Goal: Task Accomplishment & Management: Use online tool/utility

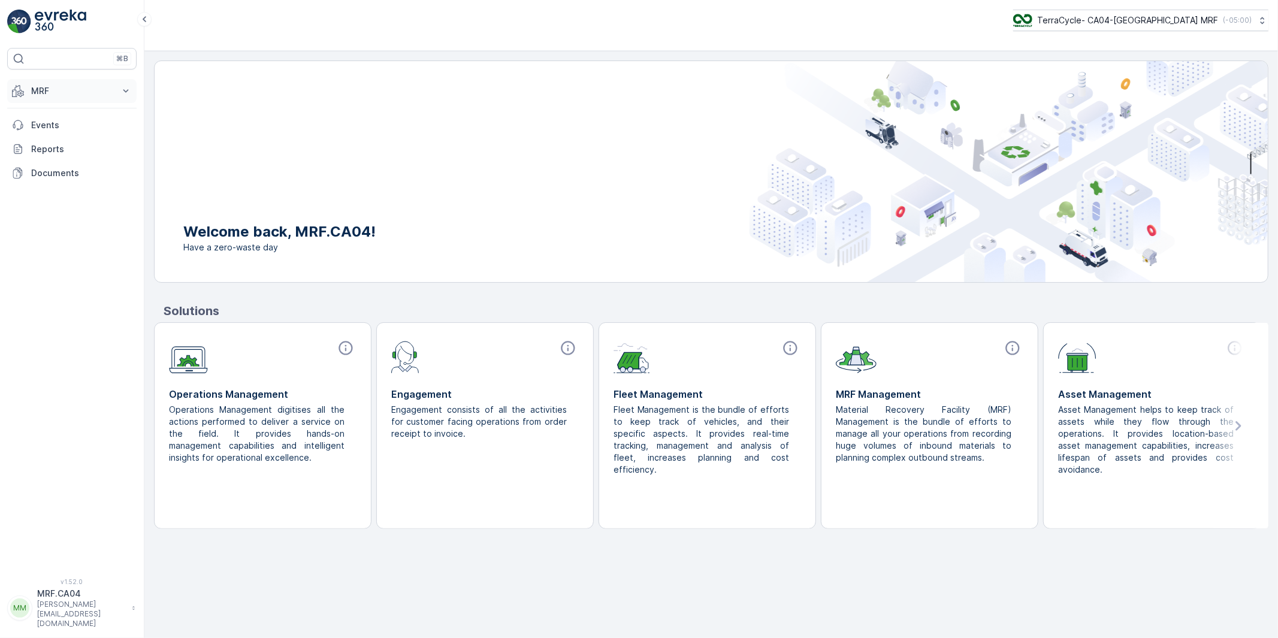
click at [42, 90] on p "MRF" at bounding box center [71, 91] width 81 height 12
click at [46, 144] on p "Pallet" at bounding box center [42, 145] width 23 height 12
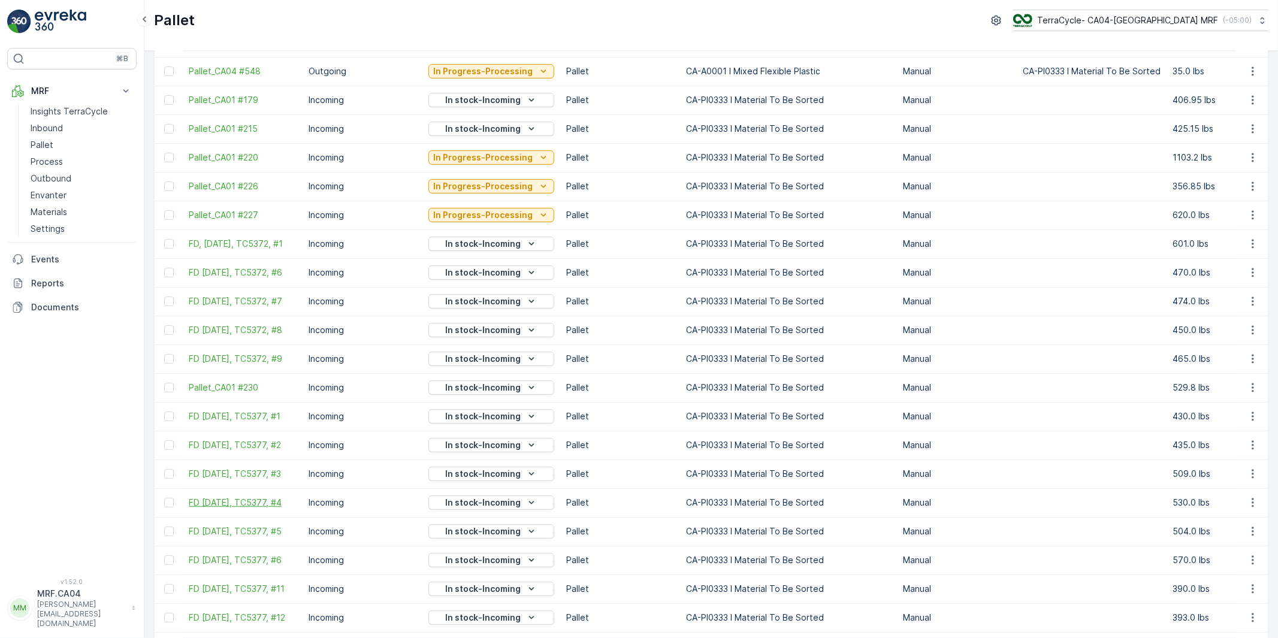
scroll to position [599, 0]
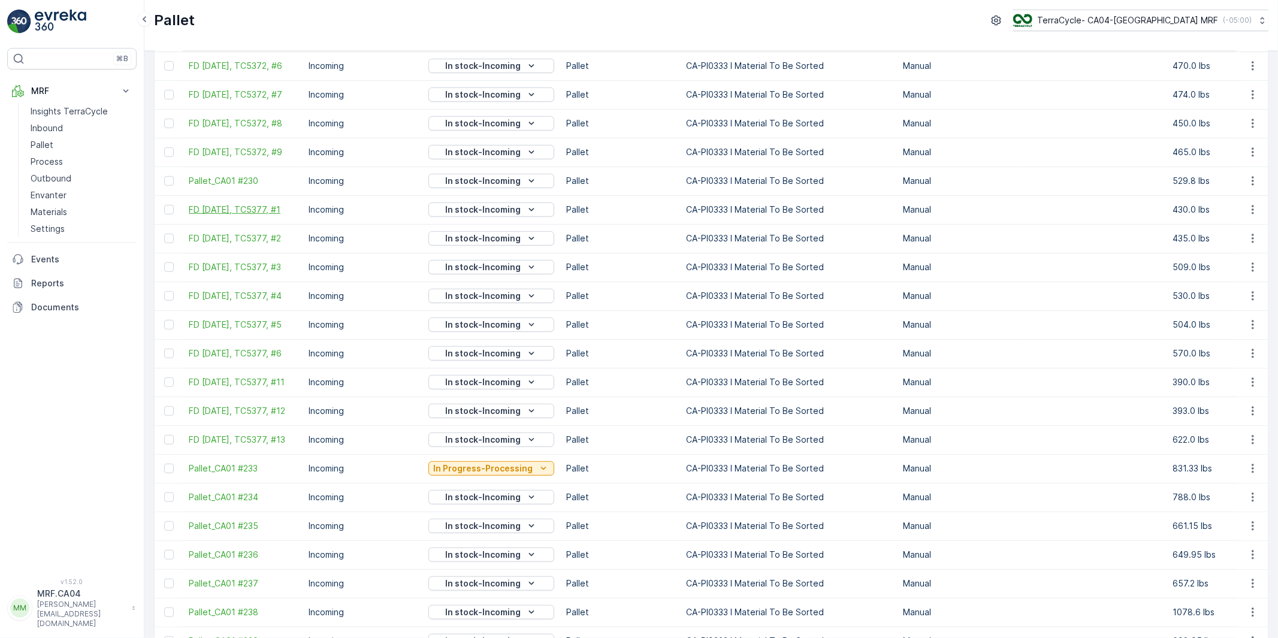
click at [264, 205] on span "FD [DATE], TC5377, #1" at bounding box center [243, 210] width 108 height 12
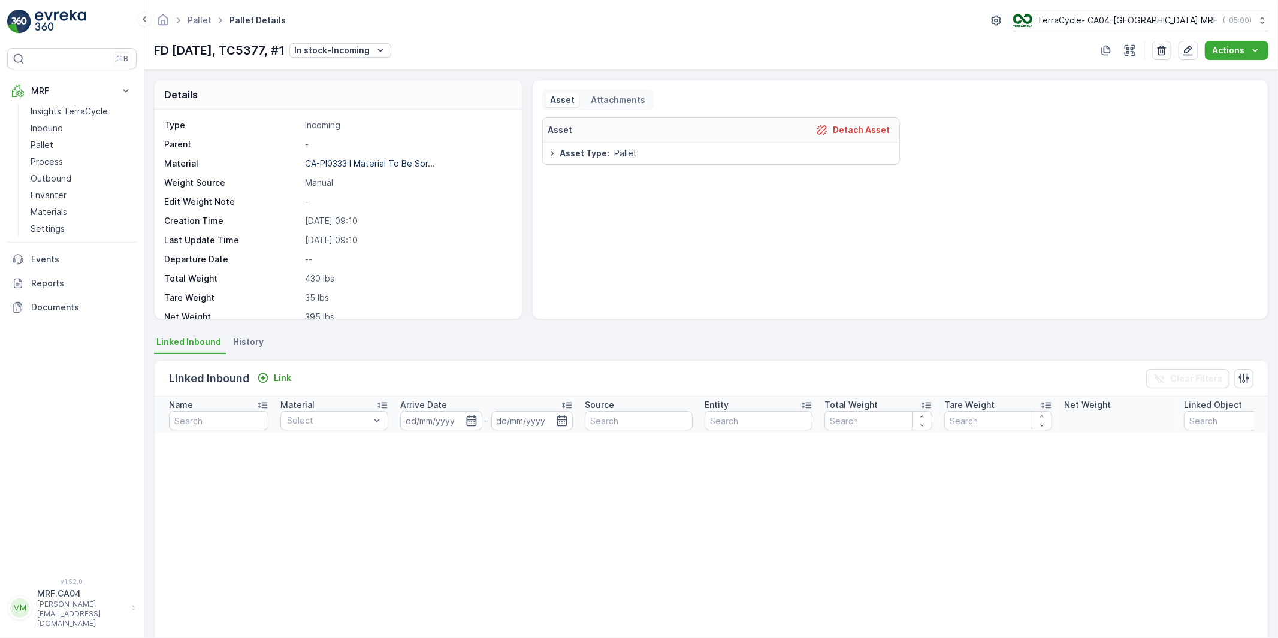
click at [282, 51] on p "FD [DATE], TC5377, #1" at bounding box center [219, 50] width 131 height 18
copy p "TC5377"
click at [235, 52] on p "FD [DATE], TC5377, #1" at bounding box center [219, 50] width 131 height 18
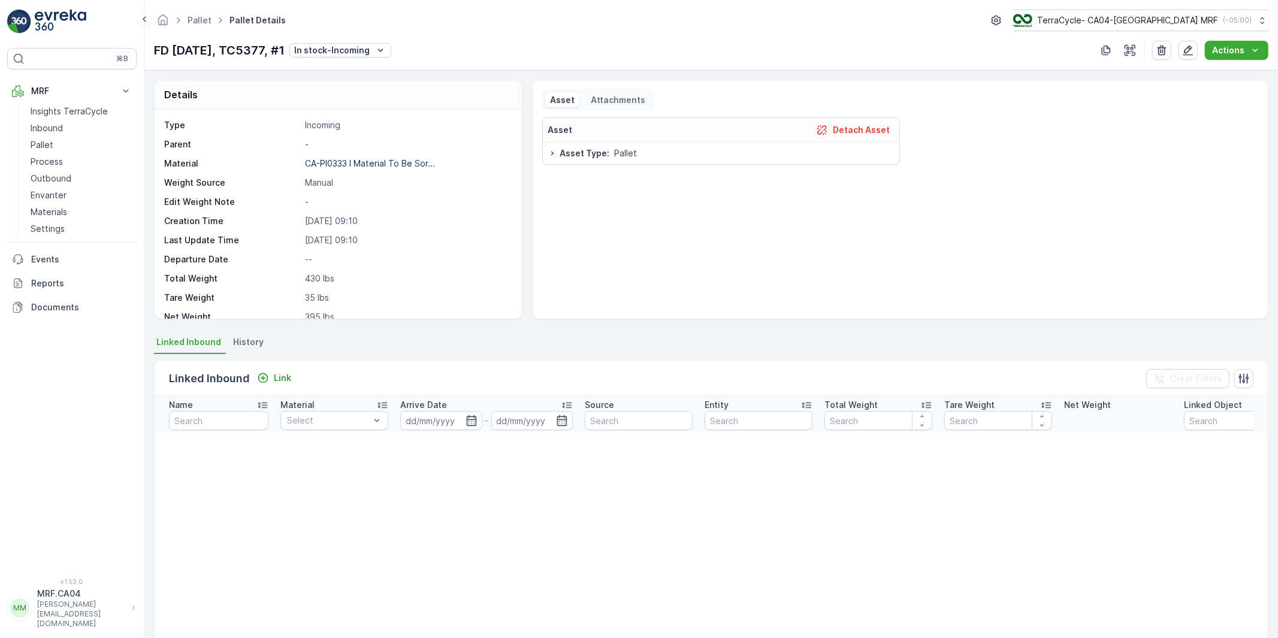
click at [261, 52] on p "FD [DATE], TC5377, #1" at bounding box center [219, 50] width 131 height 18
copy p "TC5377"
click at [49, 146] on p "Pallet" at bounding box center [42, 145] width 23 height 12
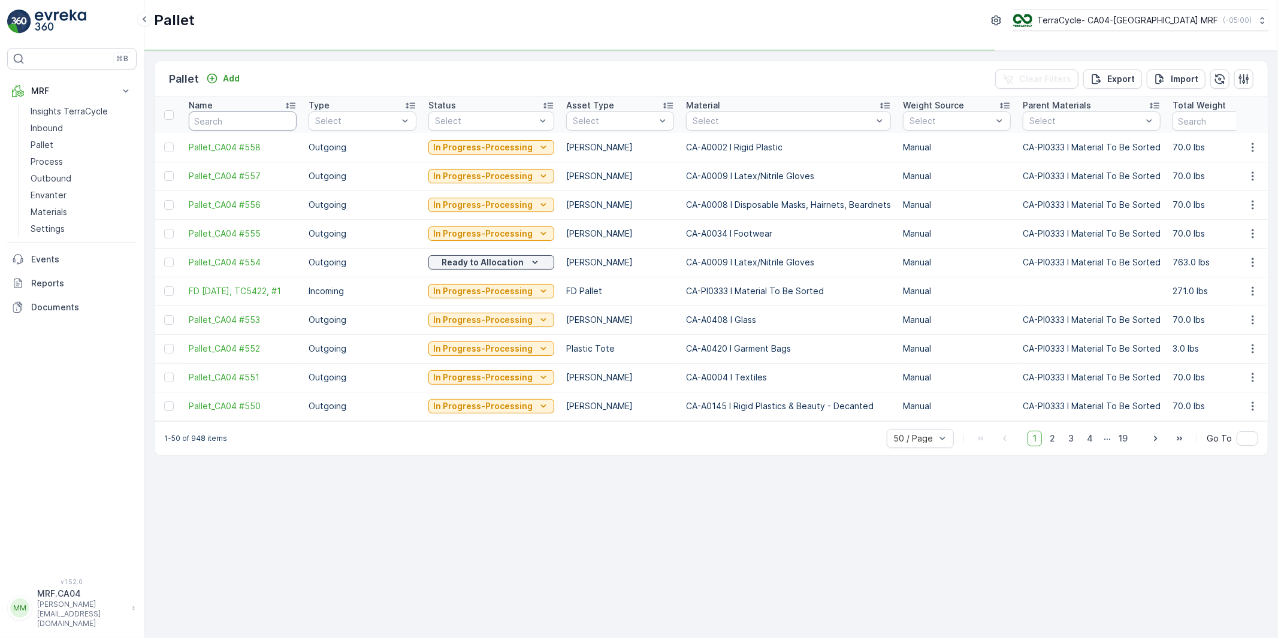
click at [242, 122] on input "text" at bounding box center [243, 120] width 108 height 19
paste input "TC5377"
type input "TC5377"
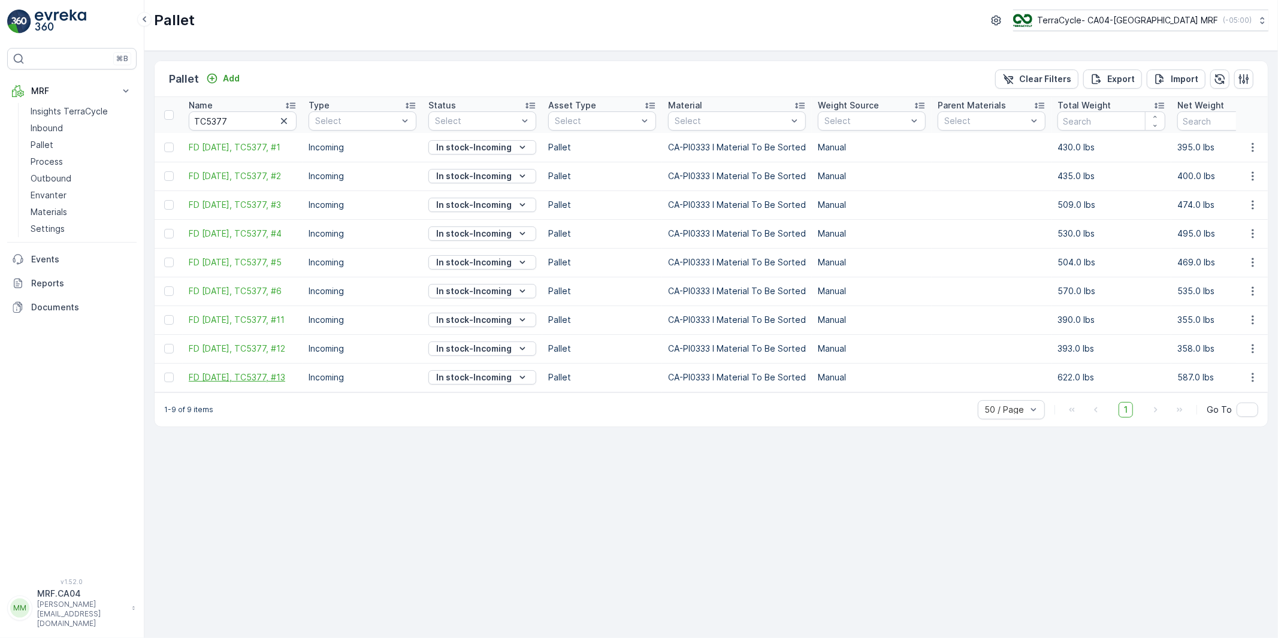
click at [243, 378] on span "FD [DATE], TC5377, #13" at bounding box center [243, 377] width 108 height 12
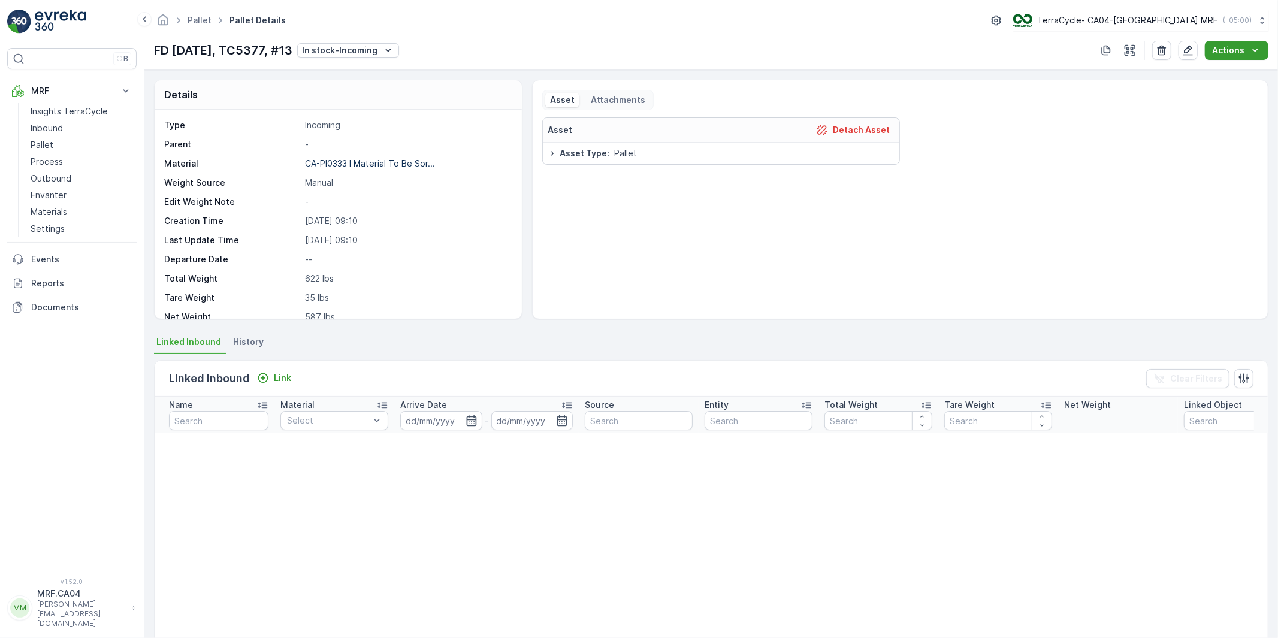
click at [1224, 52] on p "Actions" at bounding box center [1228, 50] width 32 height 12
click at [267, 41] on p "FD [DATE], TC5377, #13" at bounding box center [223, 50] width 138 height 18
click at [1187, 52] on icon "button" at bounding box center [1188, 50] width 12 height 12
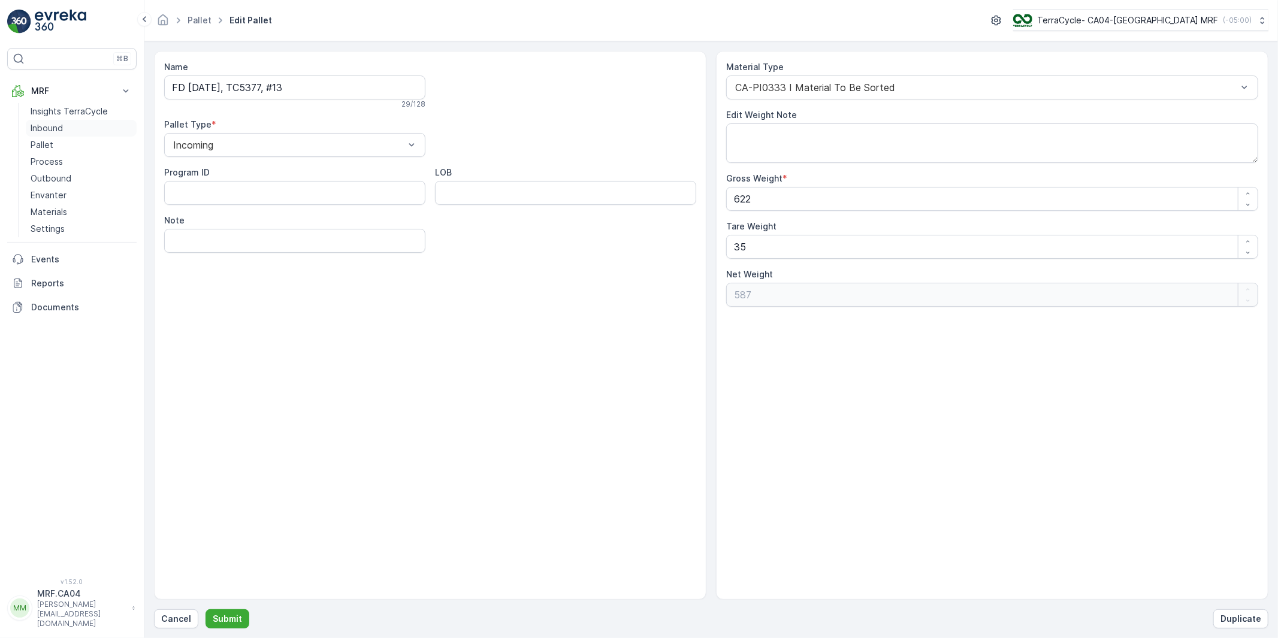
click at [51, 129] on p "Inbound" at bounding box center [47, 128] width 32 height 12
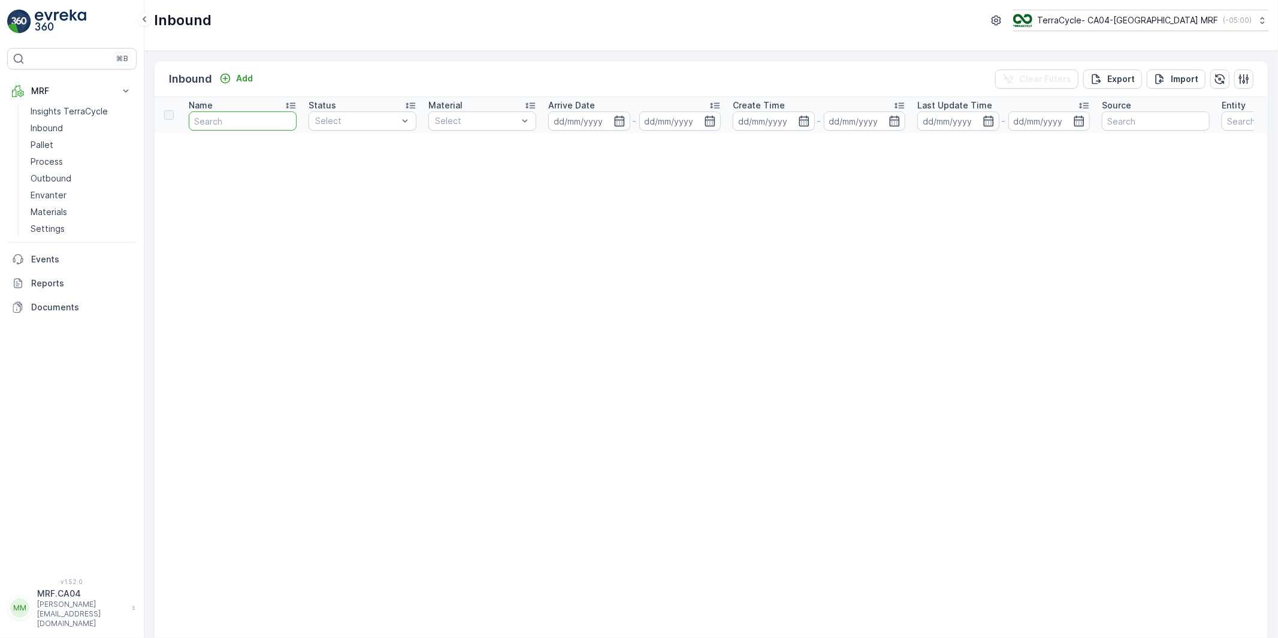
click at [238, 125] on input "text" at bounding box center [243, 120] width 108 height 19
paste input "TC5377"
type input "TC5377"
click at [238, 125] on input "TC5377" at bounding box center [243, 120] width 108 height 19
click at [43, 157] on p "Process" at bounding box center [47, 162] width 32 height 12
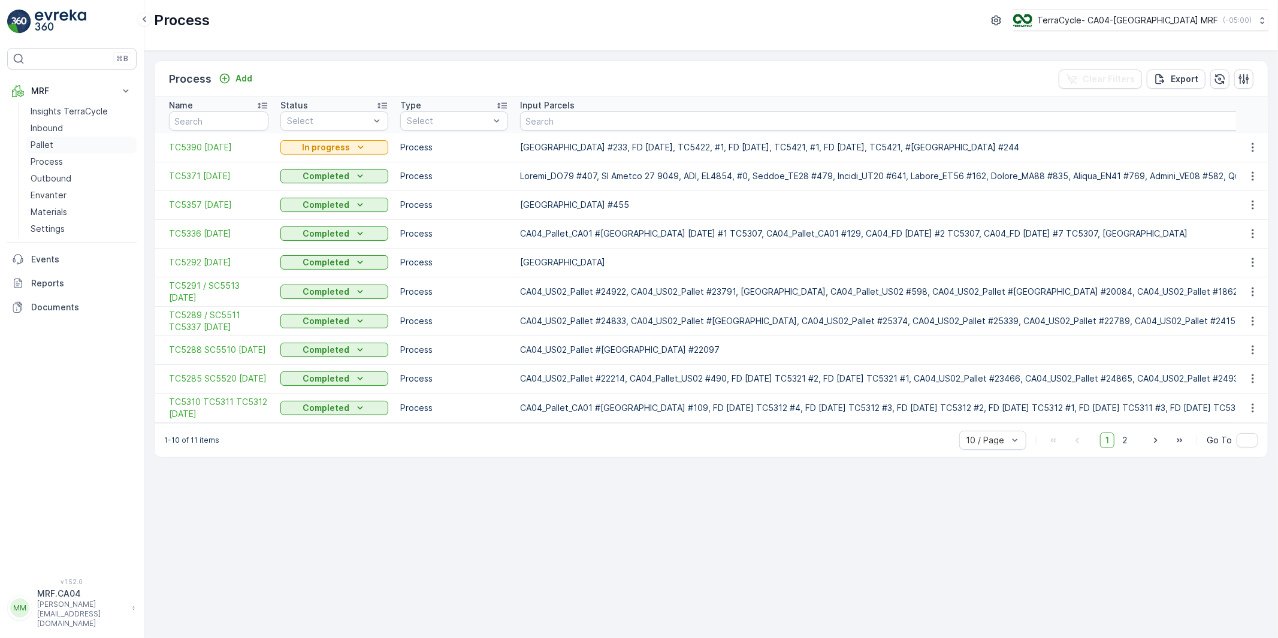
click at [32, 146] on p "Pallet" at bounding box center [42, 145] width 23 height 12
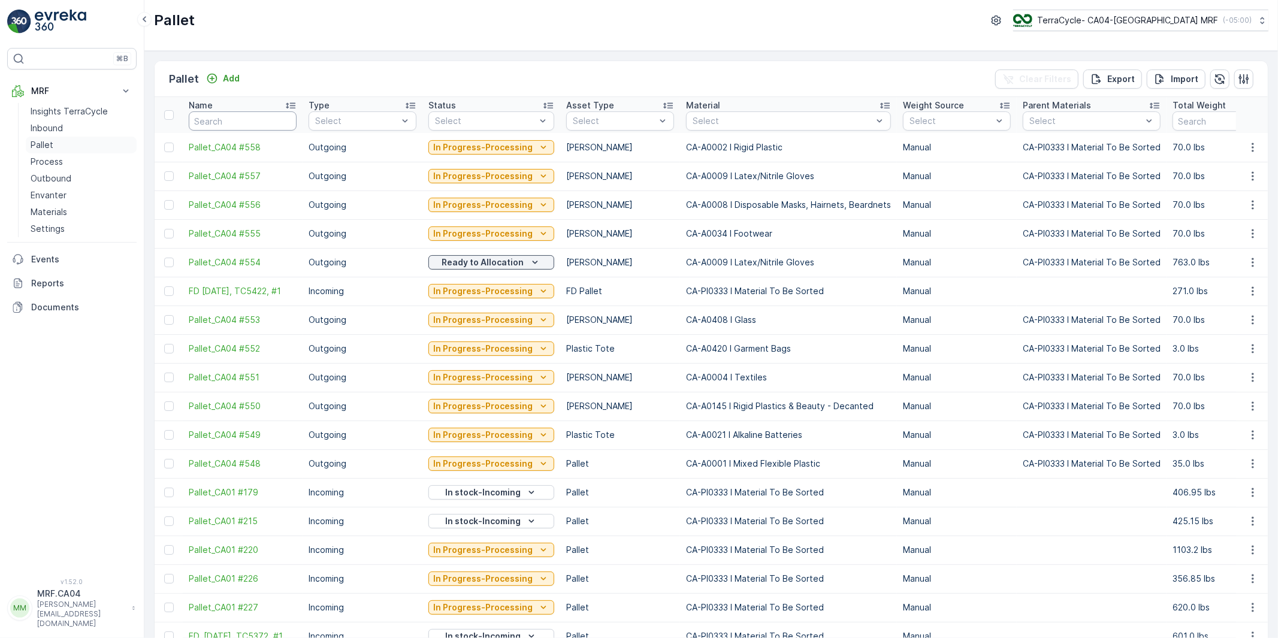
click at [226, 120] on input "text" at bounding box center [243, 120] width 108 height 19
paste input "TC5377"
type input "TC5377"
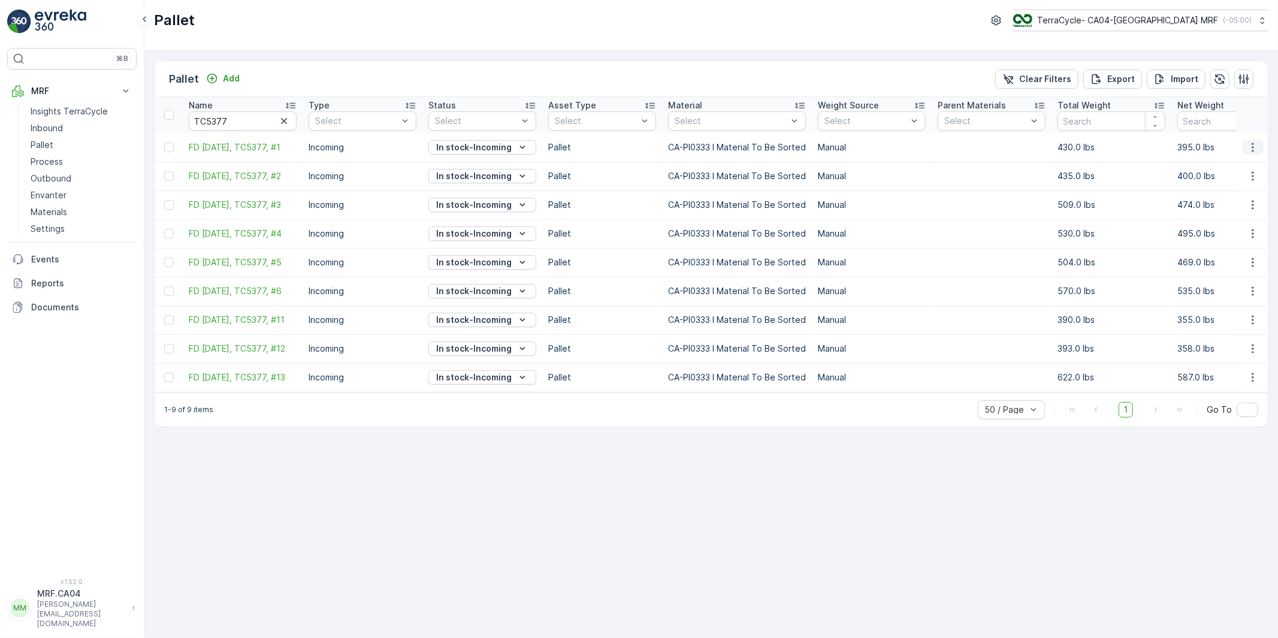
click at [1254, 144] on icon "button" at bounding box center [1253, 147] width 12 height 12
click at [1228, 196] on span "Duplicate Pallet" at bounding box center [1236, 199] width 64 height 12
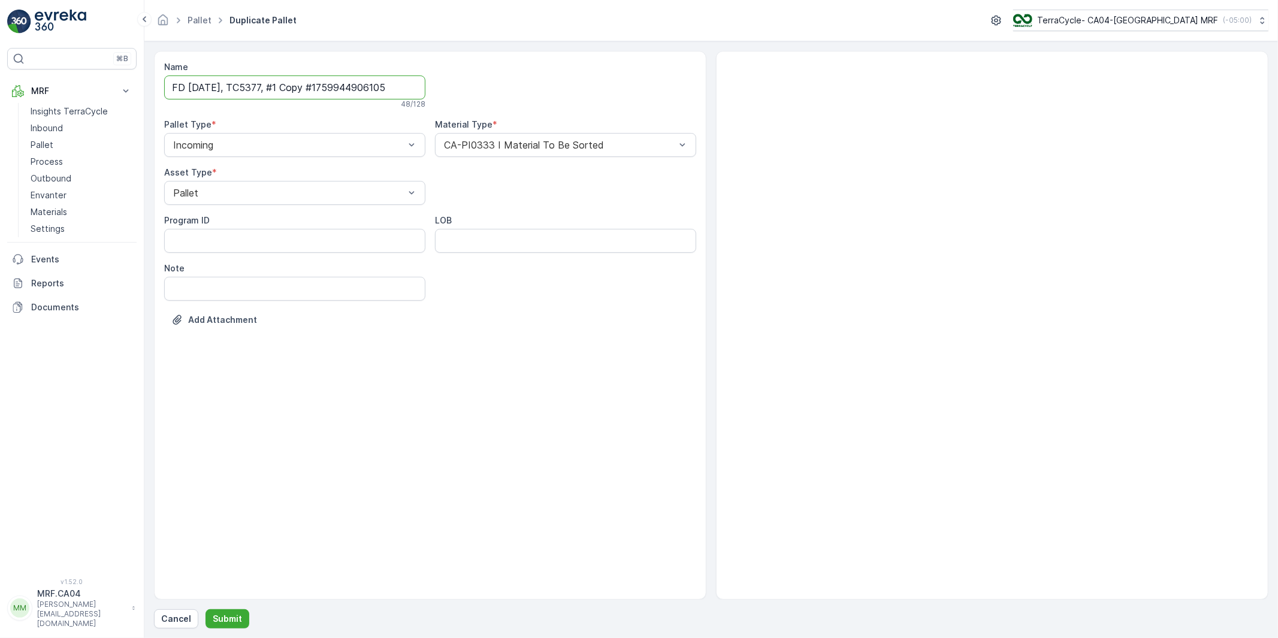
drag, startPoint x: 220, startPoint y: 86, endPoint x: 186, endPoint y: 92, distance: 34.0
click at [186, 92] on input "FD [DATE], TC5377, #1 Copy #1759944906105" at bounding box center [294, 87] width 261 height 24
drag, startPoint x: 278, startPoint y: 86, endPoint x: 244, endPoint y: 86, distance: 33.5
click at [244, 86] on input "FD [DATE], TC5377, #1 Copy #1759944906105" at bounding box center [294, 87] width 261 height 24
drag, startPoint x: 296, startPoint y: 86, endPoint x: 524, endPoint y: 92, distance: 228.3
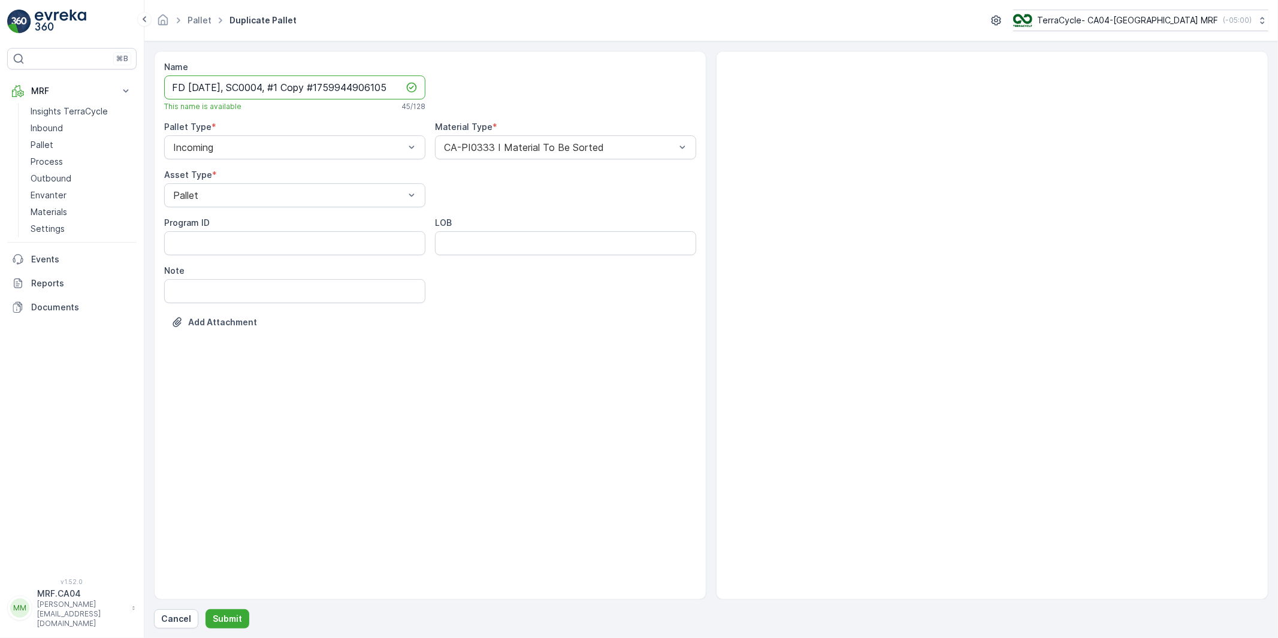
click at [524, 92] on div "Name FD [DATE], SC0004, #1 Copy #1759944906105 This name is available 45 / 128 …" at bounding box center [430, 203] width 532 height 285
type input "FD [DATE], SC0004, #1"
click at [307, 247] on ID "Program ID" at bounding box center [294, 243] width 261 height 24
type ID "709"
click at [237, 292] on input "Note" at bounding box center [294, 291] width 261 height 24
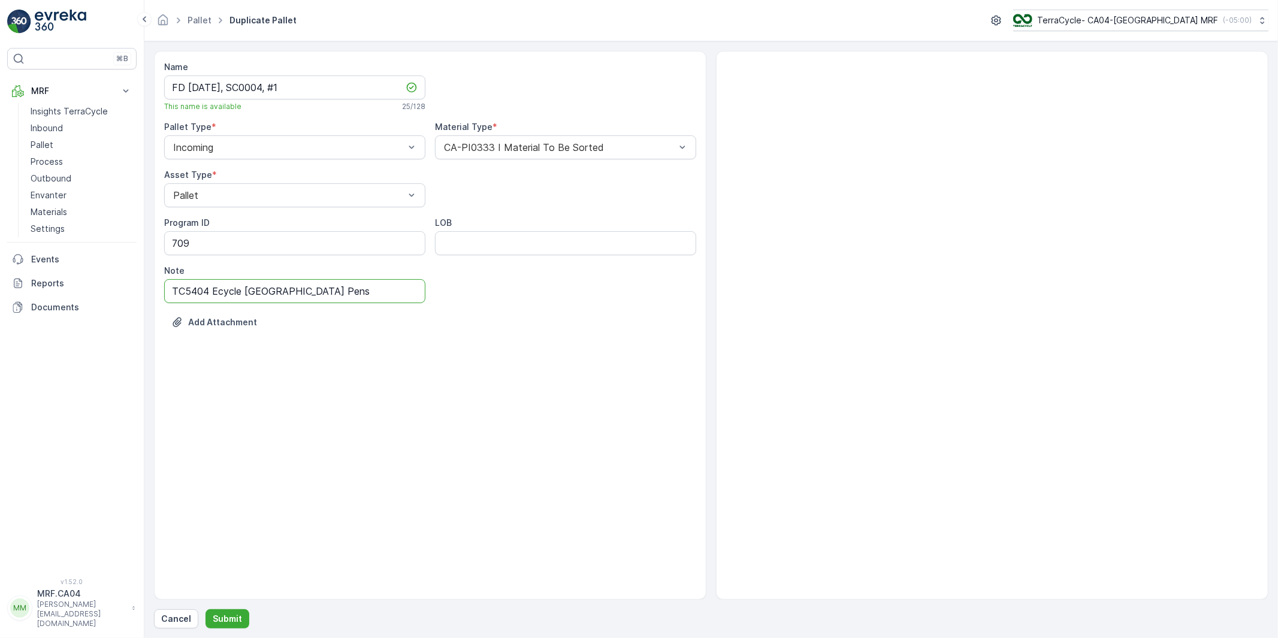
drag, startPoint x: 247, startPoint y: 292, endPoint x: 336, endPoint y: 294, distance: 88.7
click at [336, 294] on input "TC5404 Ecycle [GEOGRAPHIC_DATA] Pens" at bounding box center [294, 291] width 261 height 24
type input "TC5404 Ecycle Mississauga Pens"
click at [483, 246] on input "LOB" at bounding box center [565, 243] width 261 height 24
type input "MATS"
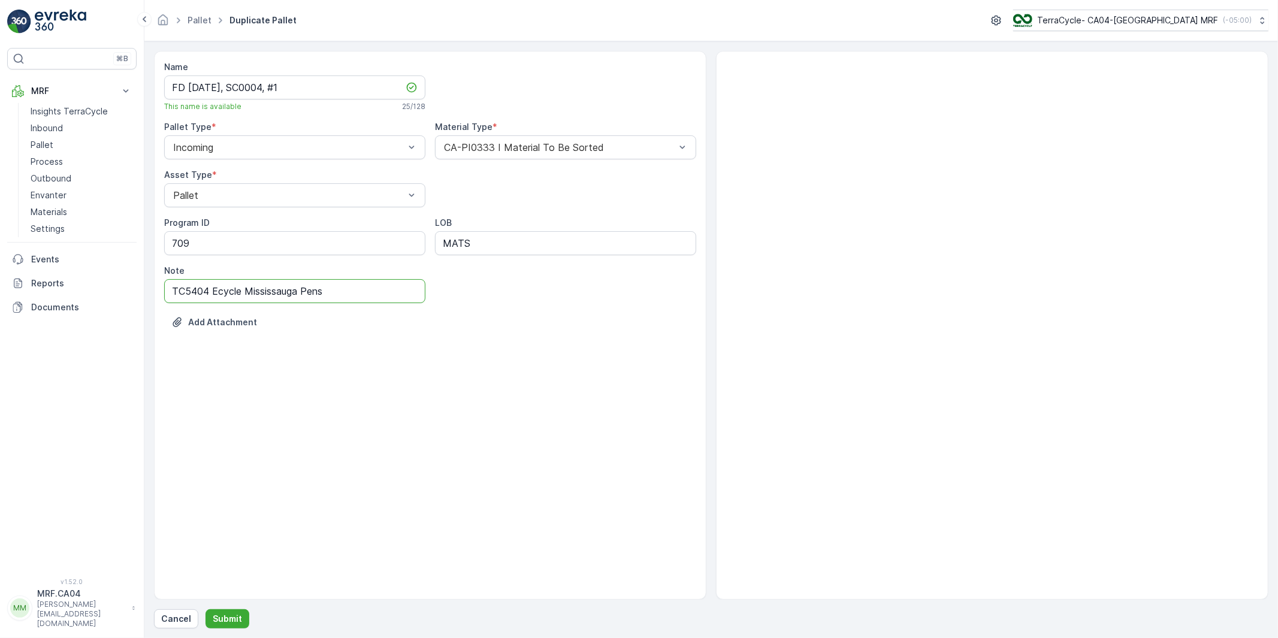
drag, startPoint x: 208, startPoint y: 291, endPoint x: 140, endPoint y: 294, distance: 68.4
click at [144, 292] on div "⌘B MRF Insights TerraCycle Inbound Pallet Process Outbound Envanter Materials S…" at bounding box center [639, 319] width 1278 height 638
type input "SC0004 Ecycle Mississauga Pens"
click at [226, 618] on p "Submit" at bounding box center [227, 619] width 29 height 12
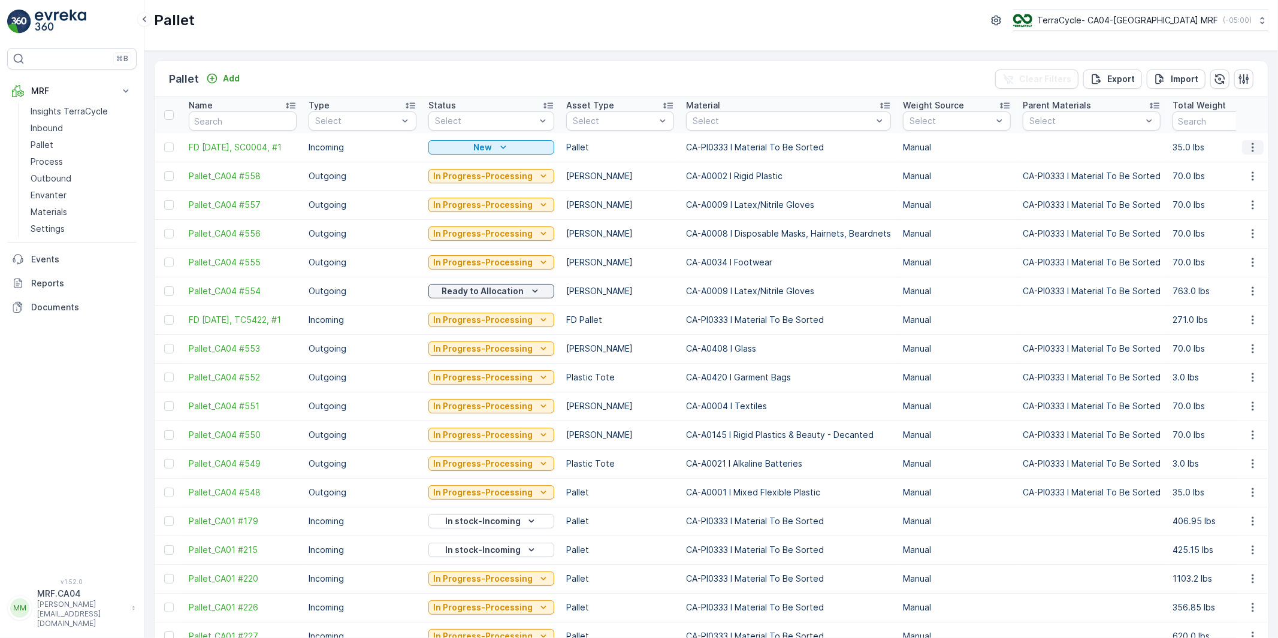
click at [1251, 147] on icon "button" at bounding box center [1253, 147] width 12 height 12
click at [1225, 182] on span "Edit Pallet" at bounding box center [1224, 182] width 41 height 12
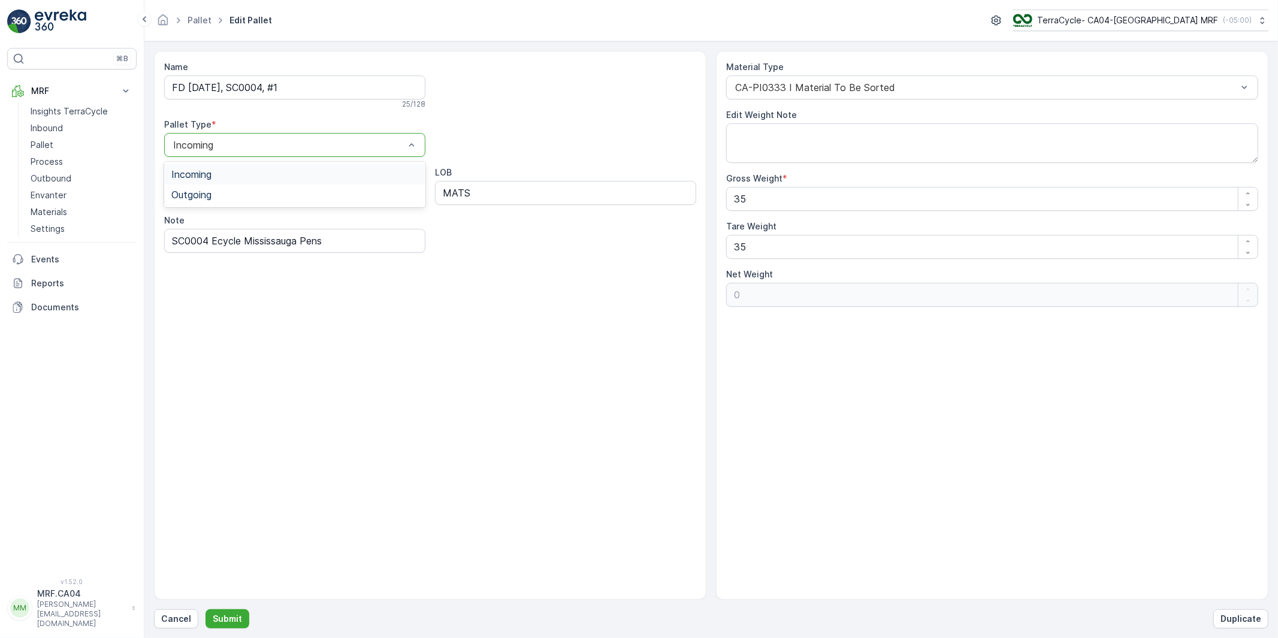
click at [395, 141] on div at bounding box center [289, 145] width 234 height 11
click at [520, 118] on div "Name FD [DATE], SC0004, #1 25 / 128 Pallet Type * Incoming Program ID 709 LOB M…" at bounding box center [430, 157] width 532 height 192
click at [234, 619] on p "Submit" at bounding box center [227, 619] width 29 height 12
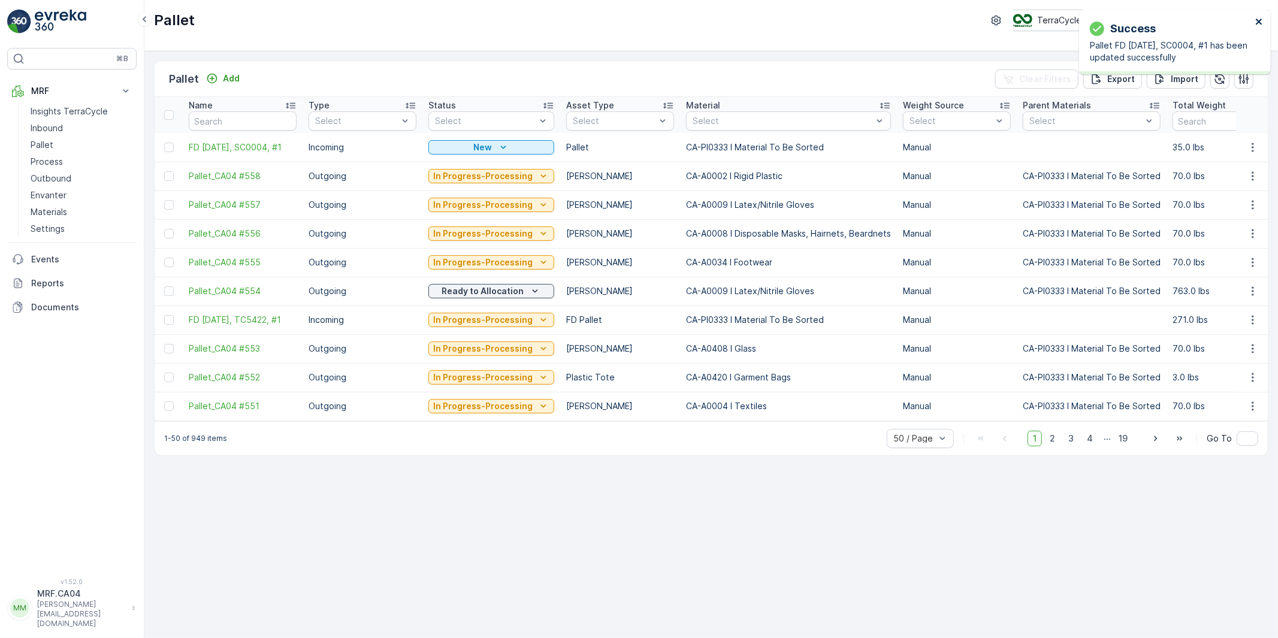
click at [1262, 19] on icon "close" at bounding box center [1259, 22] width 8 height 10
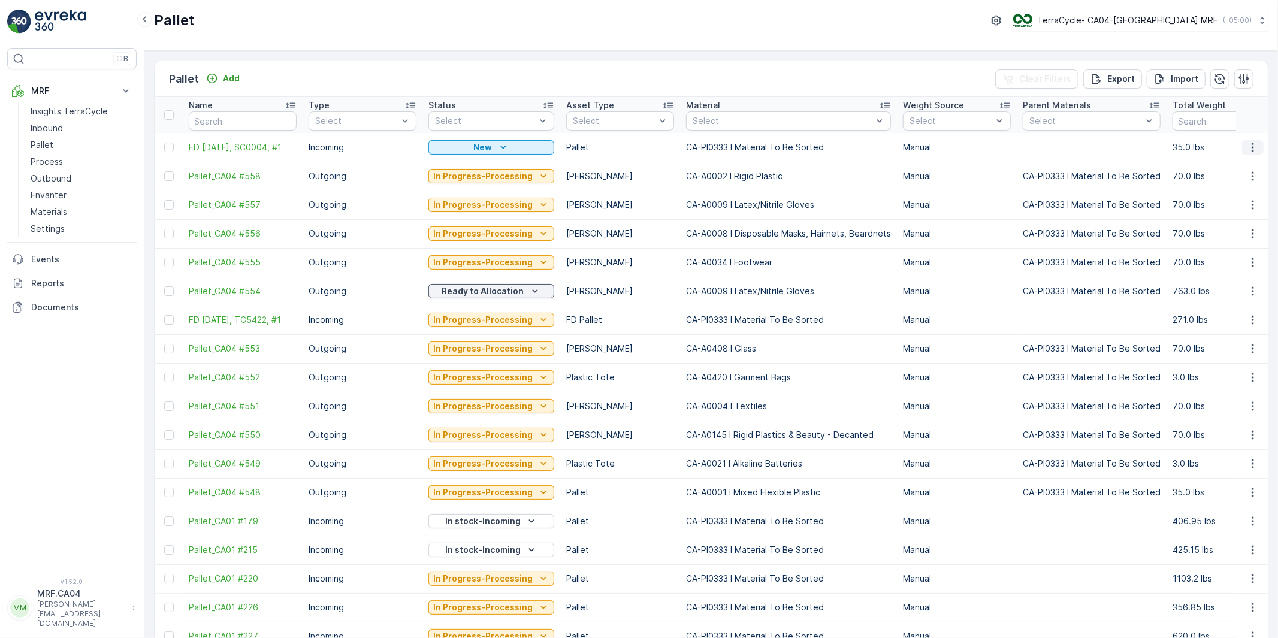
click at [1249, 149] on icon "button" at bounding box center [1253, 147] width 12 height 12
click at [1224, 253] on span "Delete Pallet" at bounding box center [1230, 255] width 53 height 12
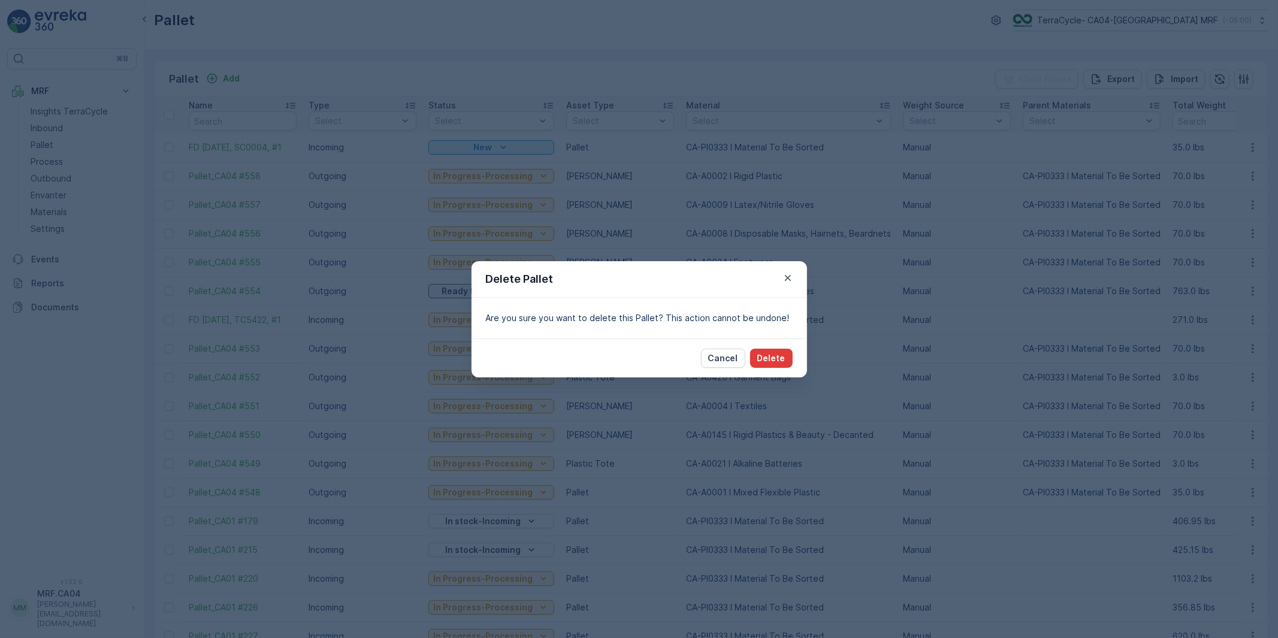
click at [776, 356] on p "Delete" at bounding box center [771, 358] width 28 height 12
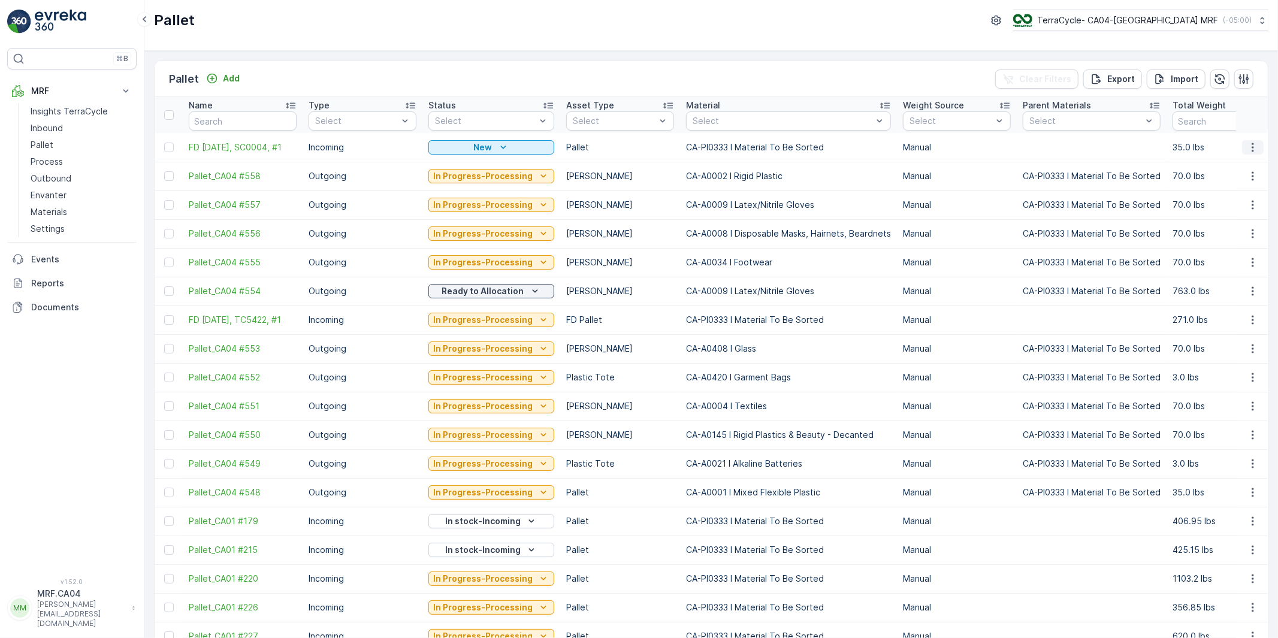
click at [1250, 145] on icon "button" at bounding box center [1253, 147] width 12 height 12
click at [1223, 201] on span "Duplicate Pallet" at bounding box center [1236, 199] width 64 height 12
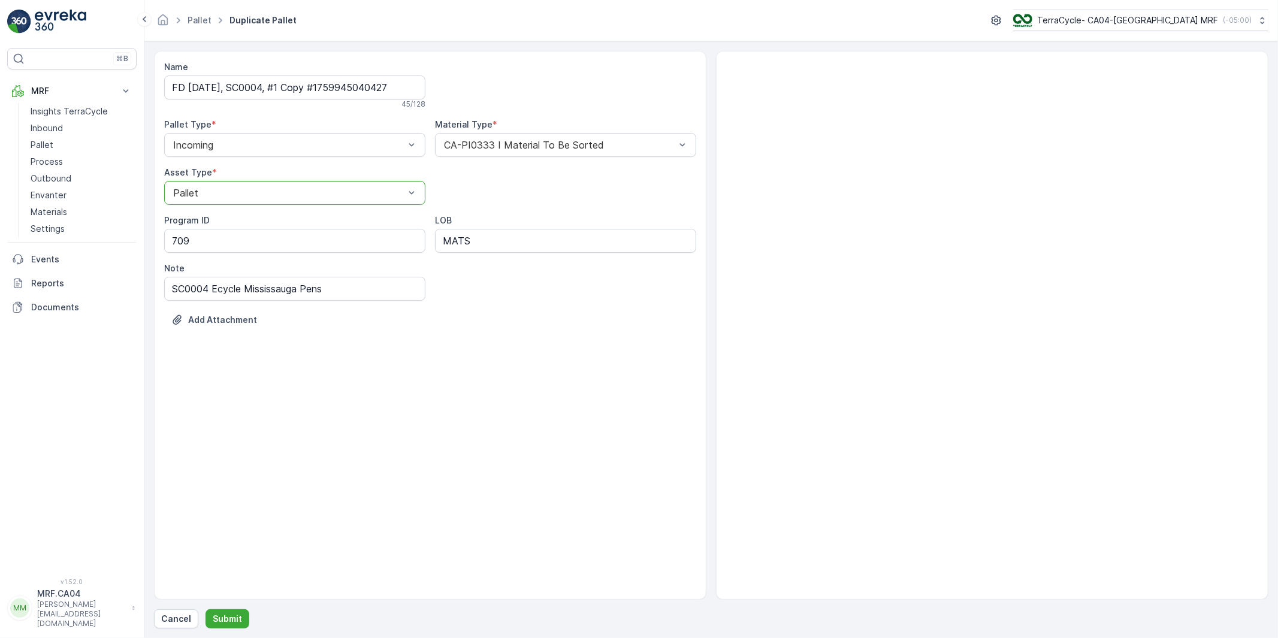
click at [398, 188] on div at bounding box center [289, 193] width 234 height 11
click at [389, 237] on div "[PERSON_NAME]" at bounding box center [294, 242] width 247 height 11
drag, startPoint x: 291, startPoint y: 87, endPoint x: 531, endPoint y: 89, distance: 240.2
click at [531, 89] on div "Name FD [DATE], SC0004, #1 Copy #1759945040427 45 / 128 Pallet Type * Incoming …" at bounding box center [430, 202] width 532 height 283
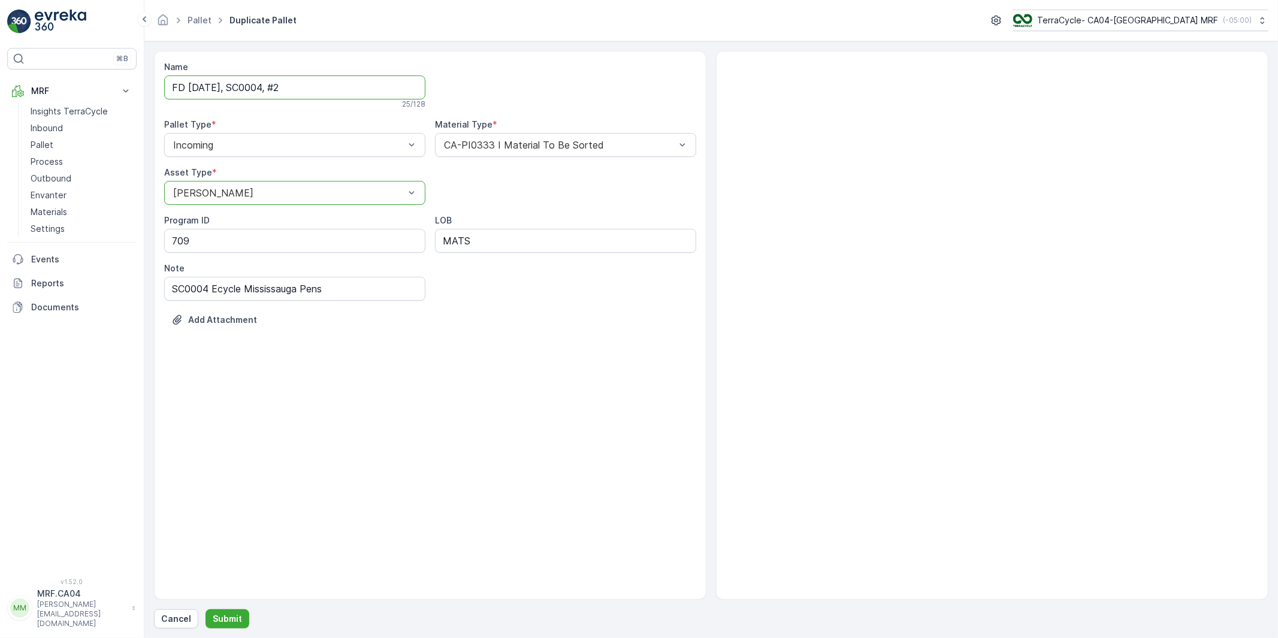
type input "FD [DATE], SC0004, #2"
drag, startPoint x: 420, startPoint y: 486, endPoint x: 376, endPoint y: 527, distance: 60.2
click at [418, 488] on div "Name FD [DATE], SC0004, #2 25 / 128 Pallet Type * Incoming Material Type * CA-P…" at bounding box center [430, 325] width 552 height 549
click at [232, 619] on p "Submit" at bounding box center [227, 619] width 29 height 12
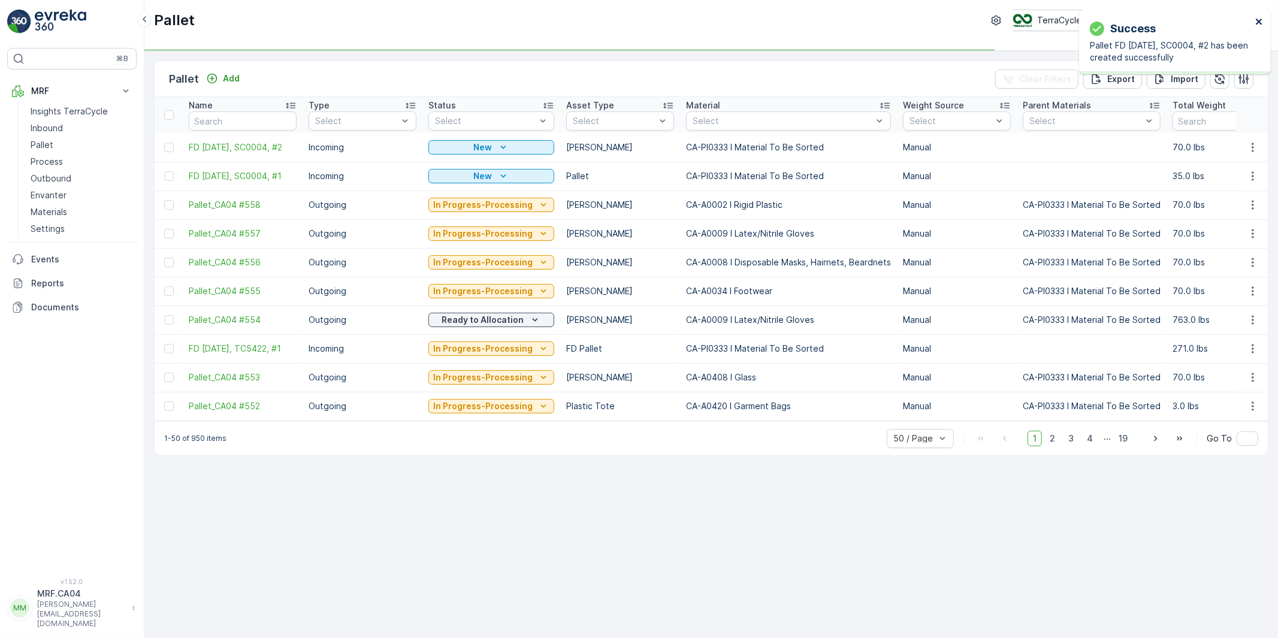
click at [1259, 19] on icon "close" at bounding box center [1259, 22] width 8 height 10
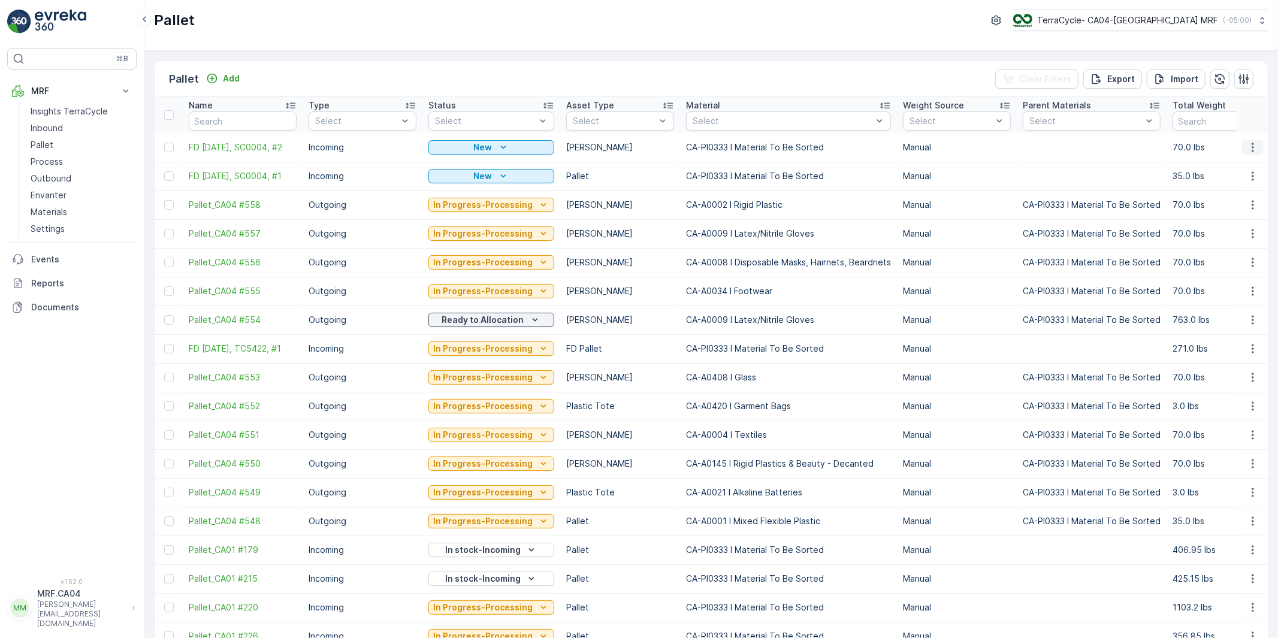
click at [1251, 147] on icon "button" at bounding box center [1253, 147] width 12 height 12
click at [1172, 171] on p "35.0 lbs" at bounding box center [1226, 176] width 108 height 12
click at [1252, 177] on icon "button" at bounding box center [1253, 176] width 2 height 9
click at [1219, 212] on span "Edit Pallet" at bounding box center [1224, 211] width 41 height 12
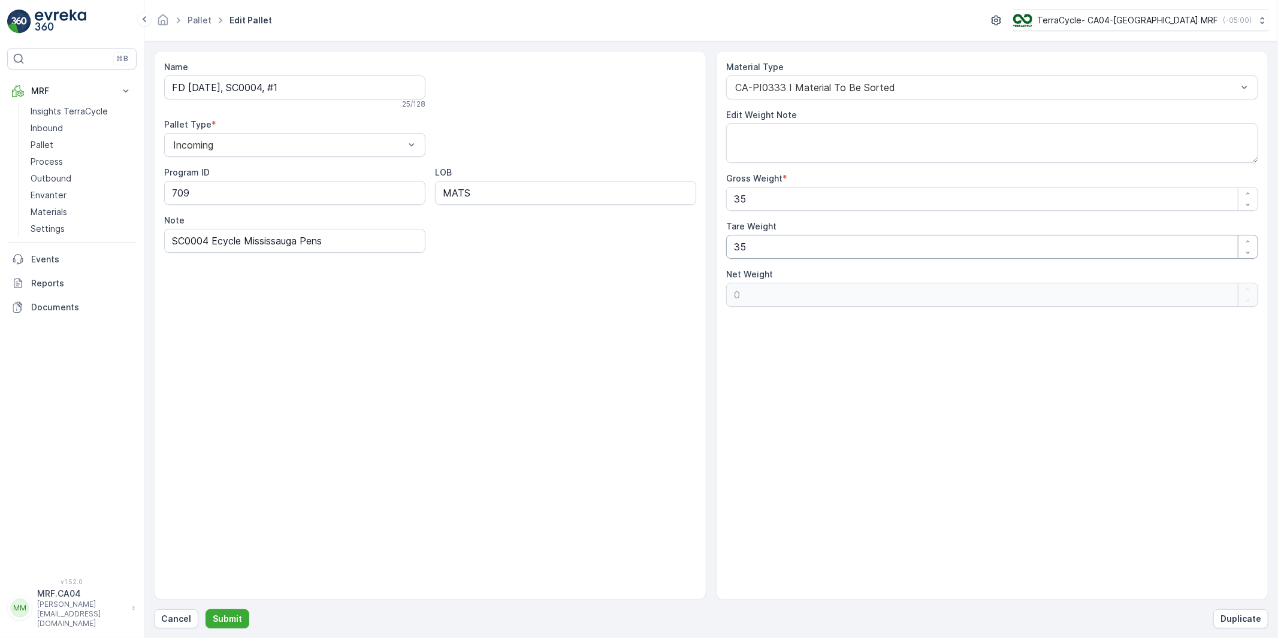
drag, startPoint x: 751, startPoint y: 244, endPoint x: 707, endPoint y: 246, distance: 43.8
click at [707, 246] on div "Name FD [DATE], SC0004, #1 25 / 128 Pallet Type * Incoming Program ID 709 LOB M…" at bounding box center [711, 325] width 1114 height 549
type Weight "7"
type Weight "28"
type Weight "70"
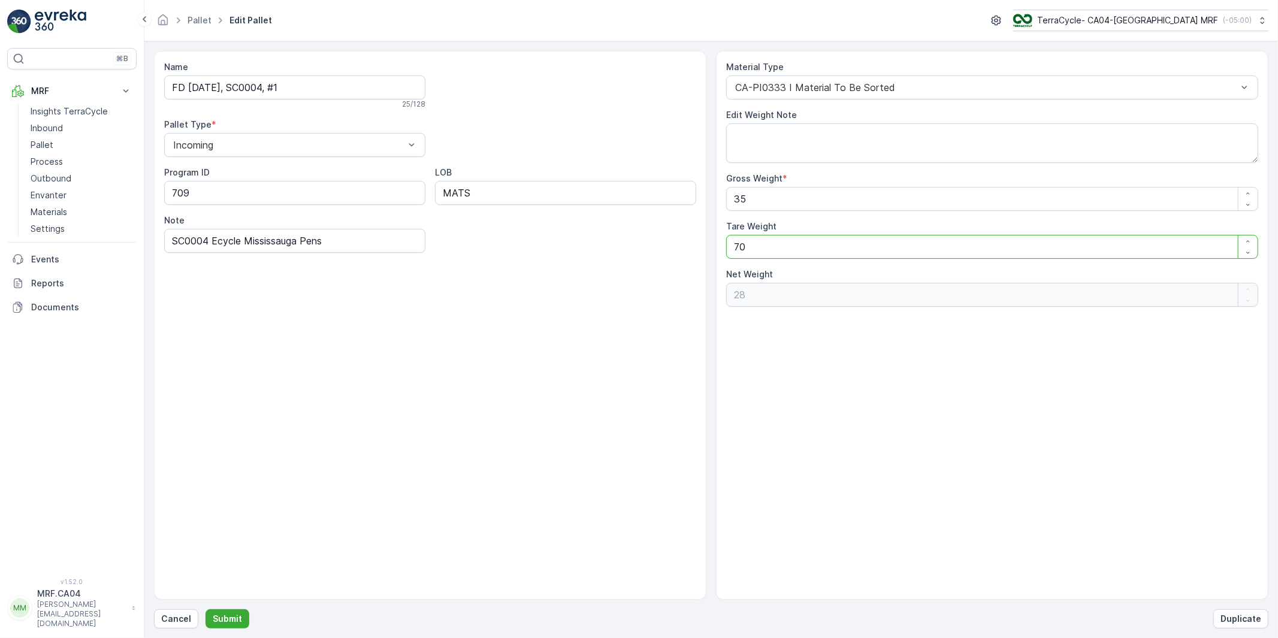
type Weight "-35"
type Weight "70"
drag, startPoint x: 734, startPoint y: 201, endPoint x: 694, endPoint y: 200, distance: 40.7
click at [692, 200] on div "Name FD [DATE], SC0004, #1 25 / 128 Pallet Type * Incoming Program ID 709 LOB M…" at bounding box center [711, 325] width 1114 height 549
type Weight "7"
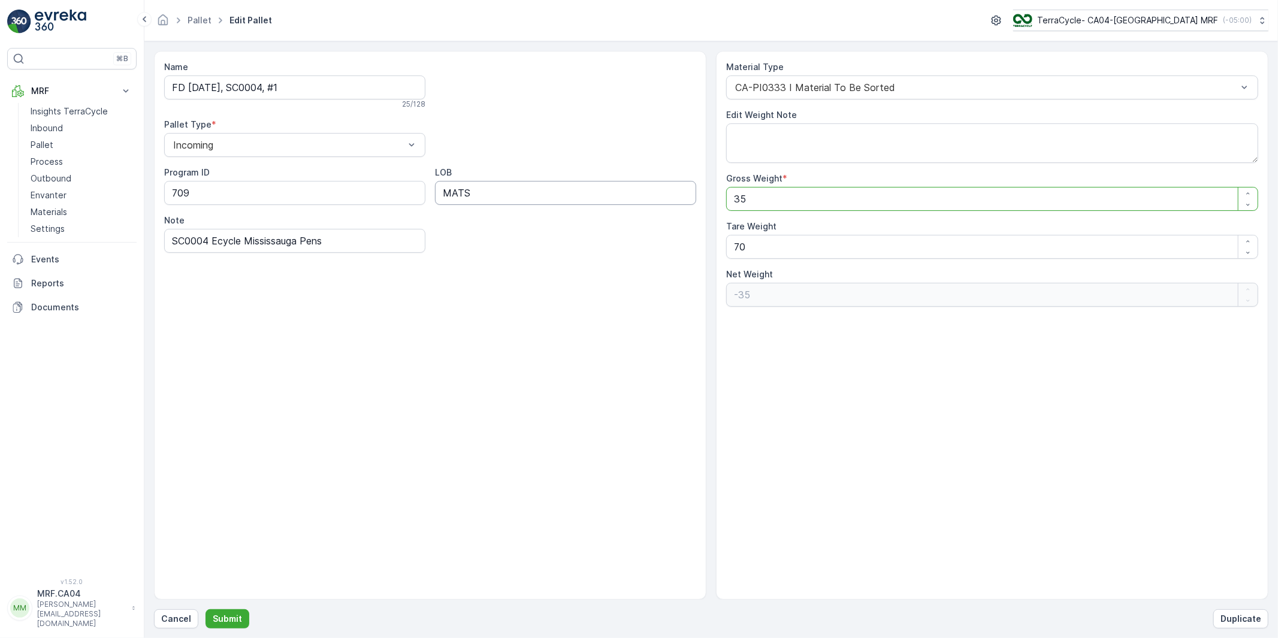
type Weight "-63"
type Weight "70"
type Weight "0"
type Weight "70"
click at [232, 612] on button "Submit" at bounding box center [227, 618] width 44 height 19
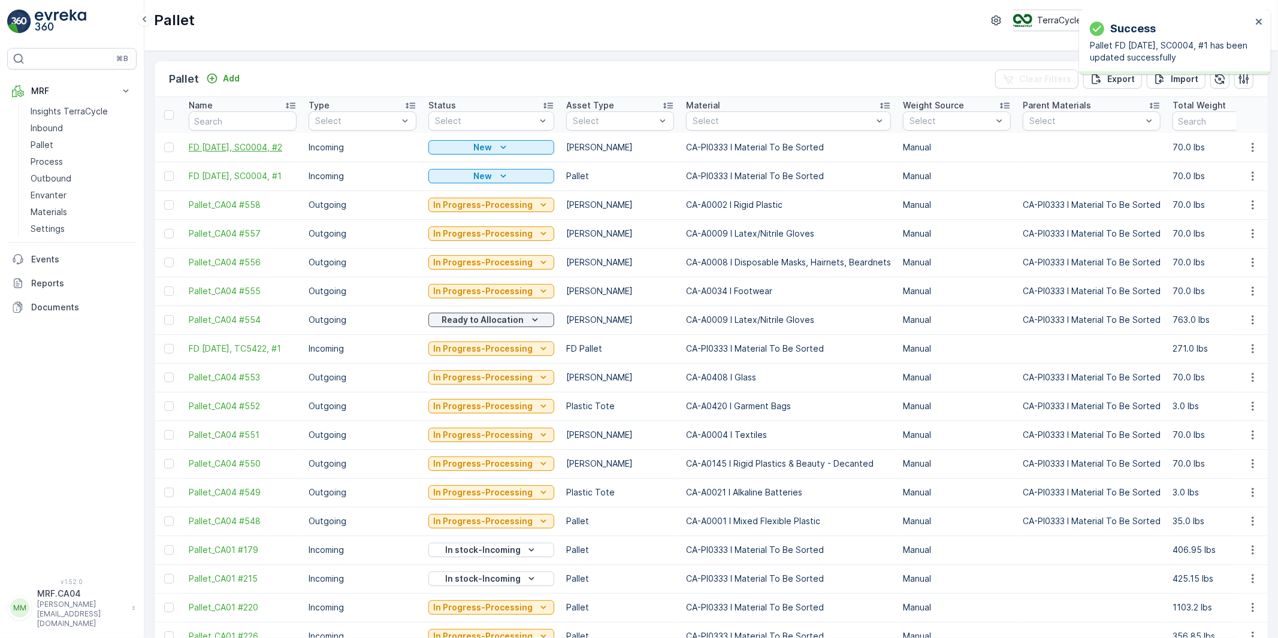
click at [271, 141] on span "FD [DATE], SC0004, #2" at bounding box center [243, 147] width 108 height 12
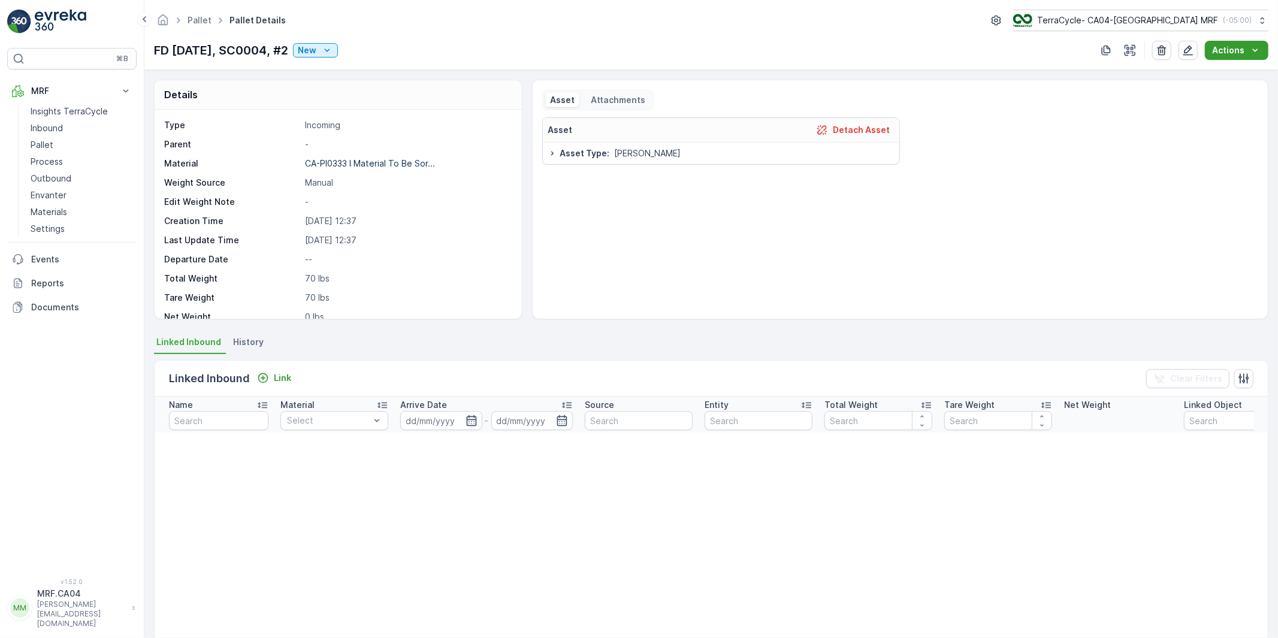
click at [1229, 52] on p "Actions" at bounding box center [1228, 50] width 32 height 12
click at [43, 143] on p "Pallet" at bounding box center [42, 145] width 23 height 12
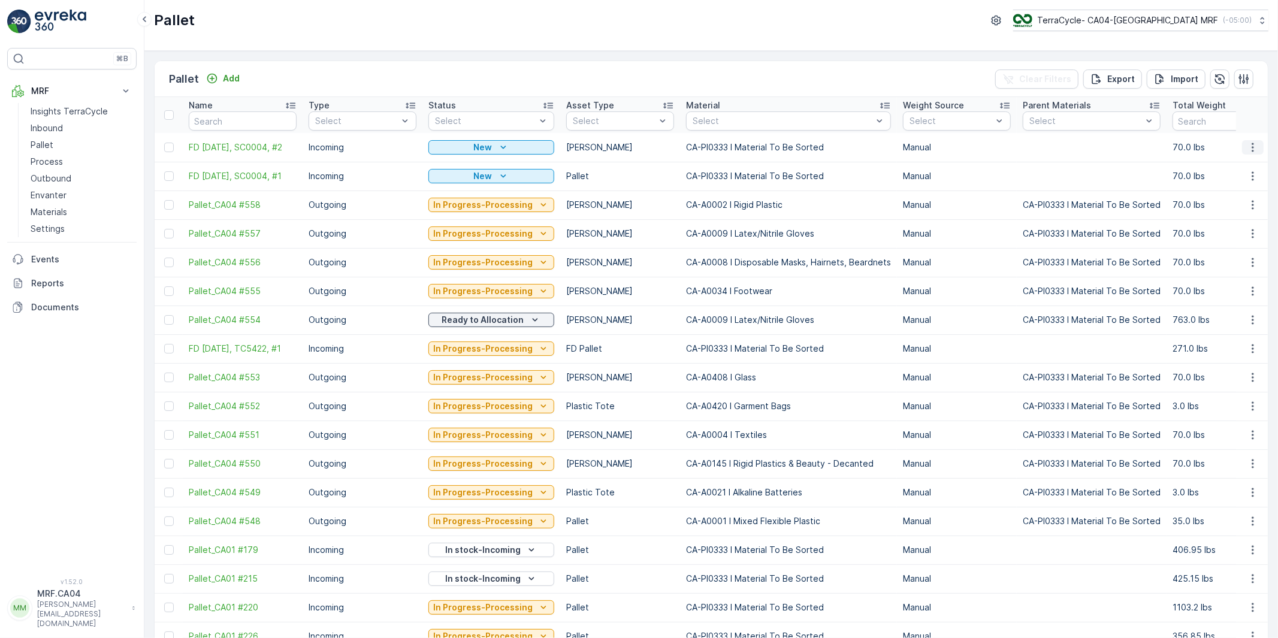
click at [1254, 145] on icon "button" at bounding box center [1253, 147] width 12 height 12
click at [1223, 200] on span "Duplicate Pallet" at bounding box center [1236, 199] width 64 height 12
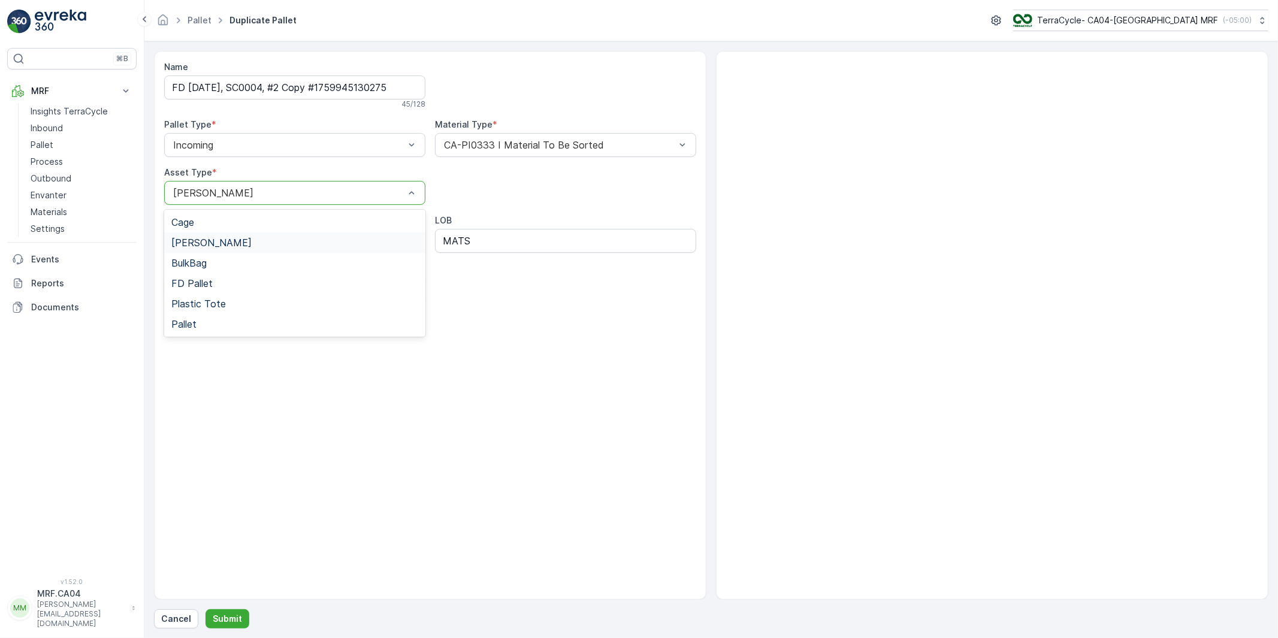
click at [198, 243] on span "[PERSON_NAME]" at bounding box center [211, 242] width 80 height 11
drag, startPoint x: 290, startPoint y: 89, endPoint x: 524, endPoint y: 98, distance: 233.8
click at [524, 98] on div "Name FD [DATE], SC0004, #2 Copy #1759945130275 45 / 128 Pallet Type * Incoming …" at bounding box center [430, 202] width 532 height 283
type input "FD [DATE], SC0004, #3"
click at [407, 386] on div "Name FD [DATE], SC0004, #3 25 / 128 Pallet Type * Incoming Material Type * CA-P…" at bounding box center [430, 325] width 552 height 549
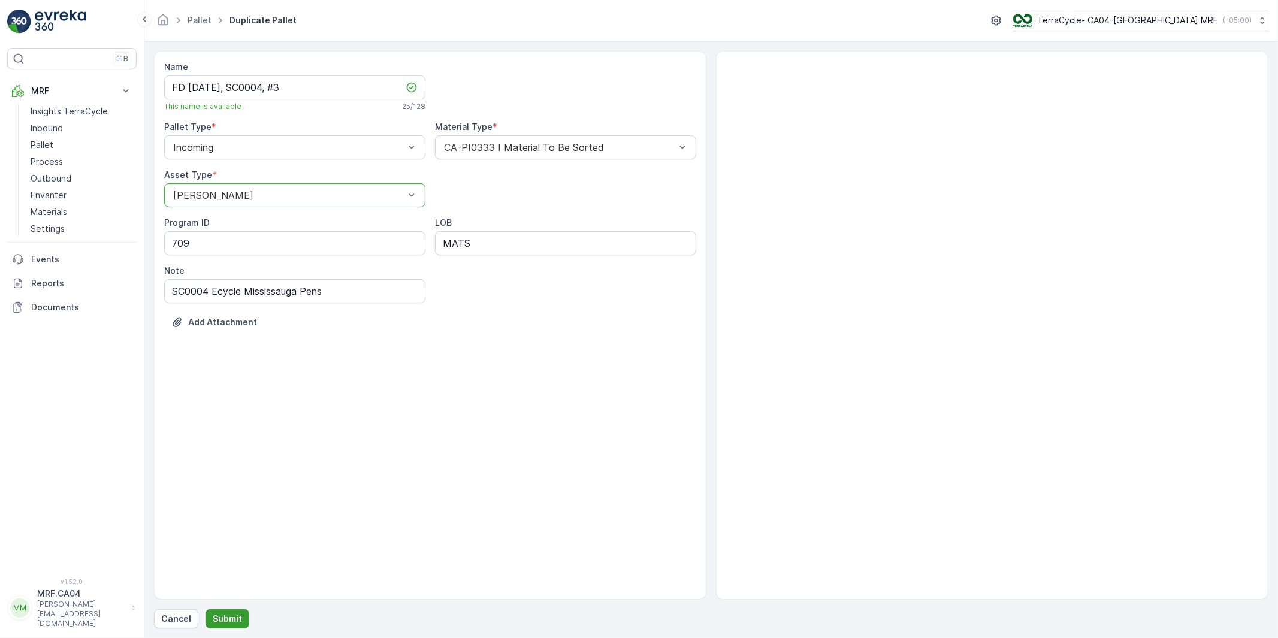
click at [232, 618] on p "Submit" at bounding box center [227, 619] width 29 height 12
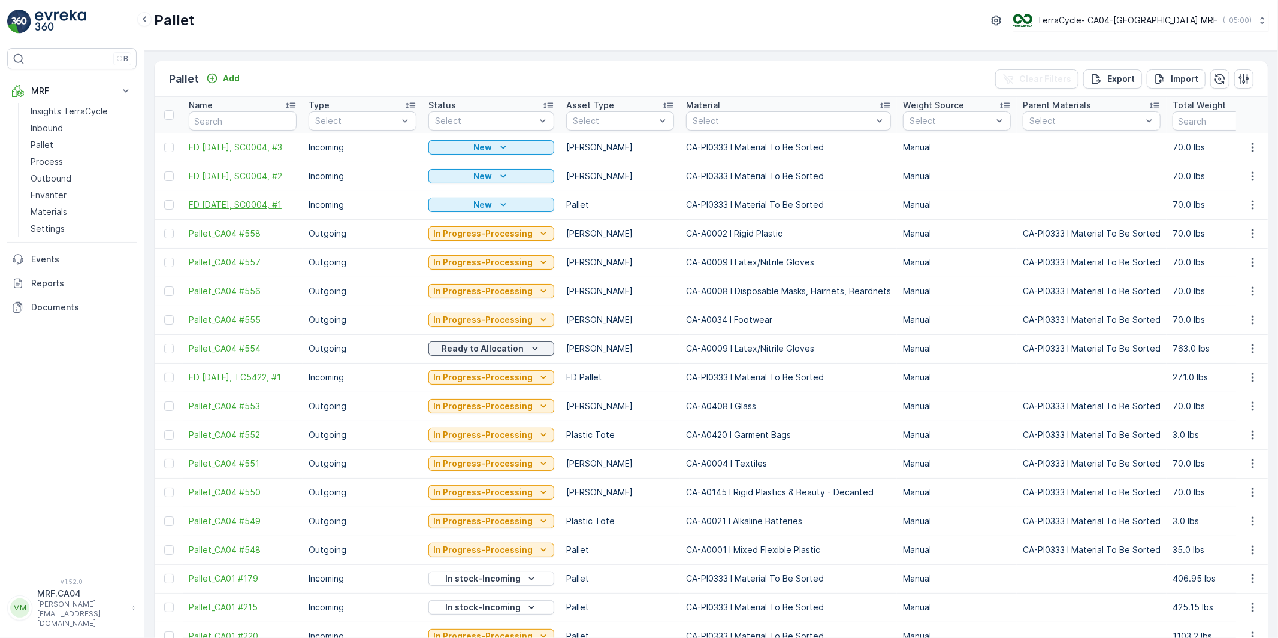
click at [262, 201] on span "FD [DATE], SC0004, #1" at bounding box center [243, 205] width 108 height 12
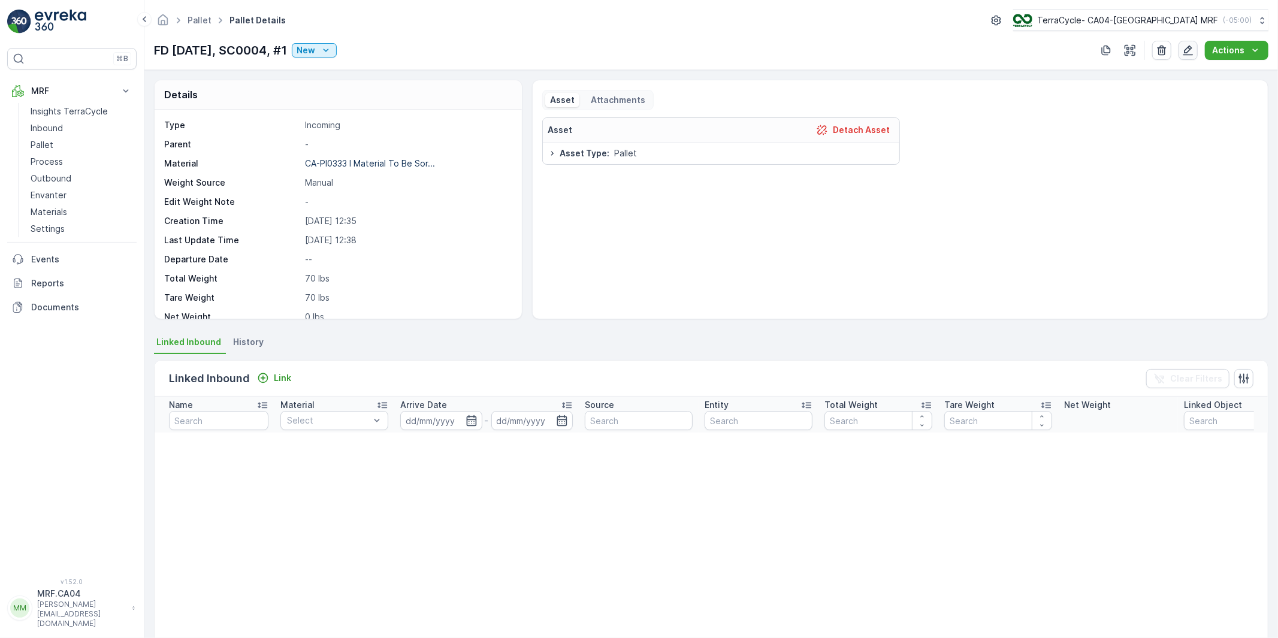
click at [1189, 46] on icon "button" at bounding box center [1188, 50] width 12 height 12
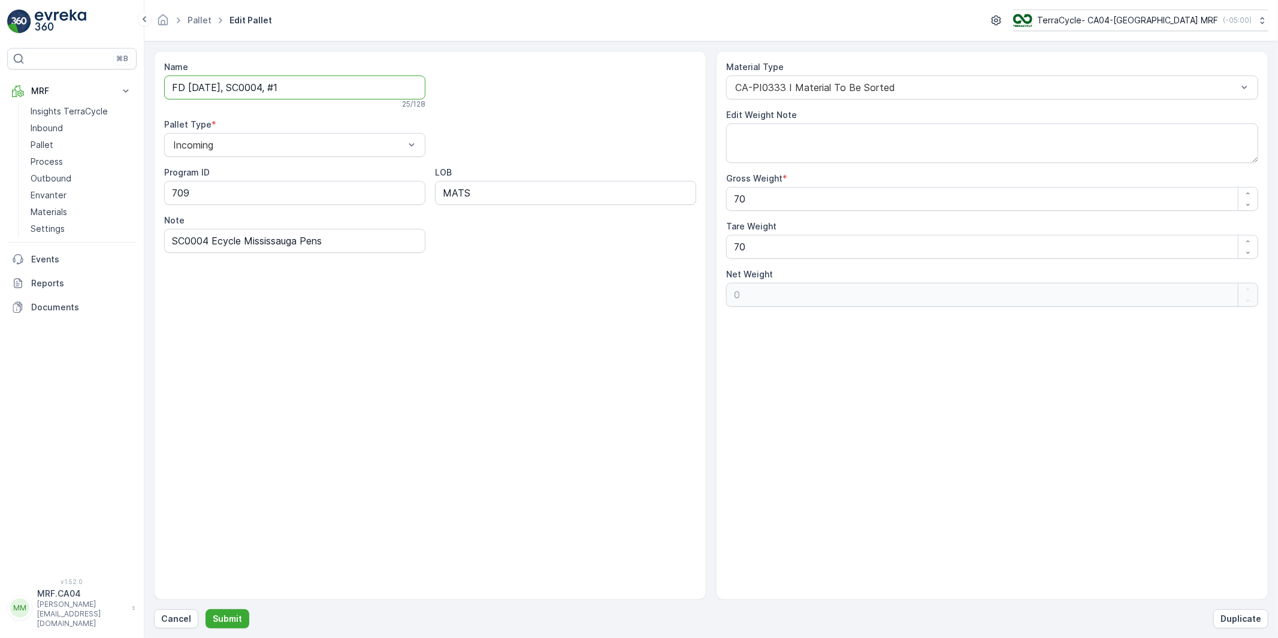
click at [279, 89] on input "FD [DATE], SC0004, #1" at bounding box center [294, 87] width 261 height 24
type input "FD [DATE], SC0004CAN, #1"
click at [228, 613] on p "Submit" at bounding box center [227, 619] width 29 height 12
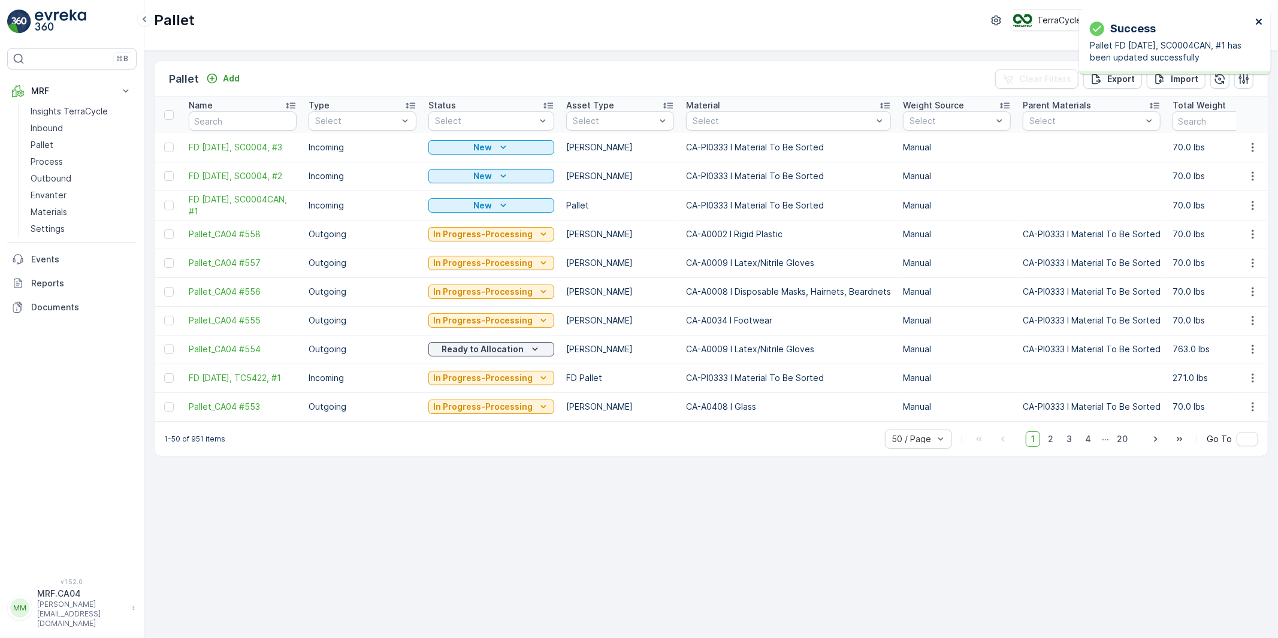
click at [1260, 20] on icon "close" at bounding box center [1259, 22] width 6 height 6
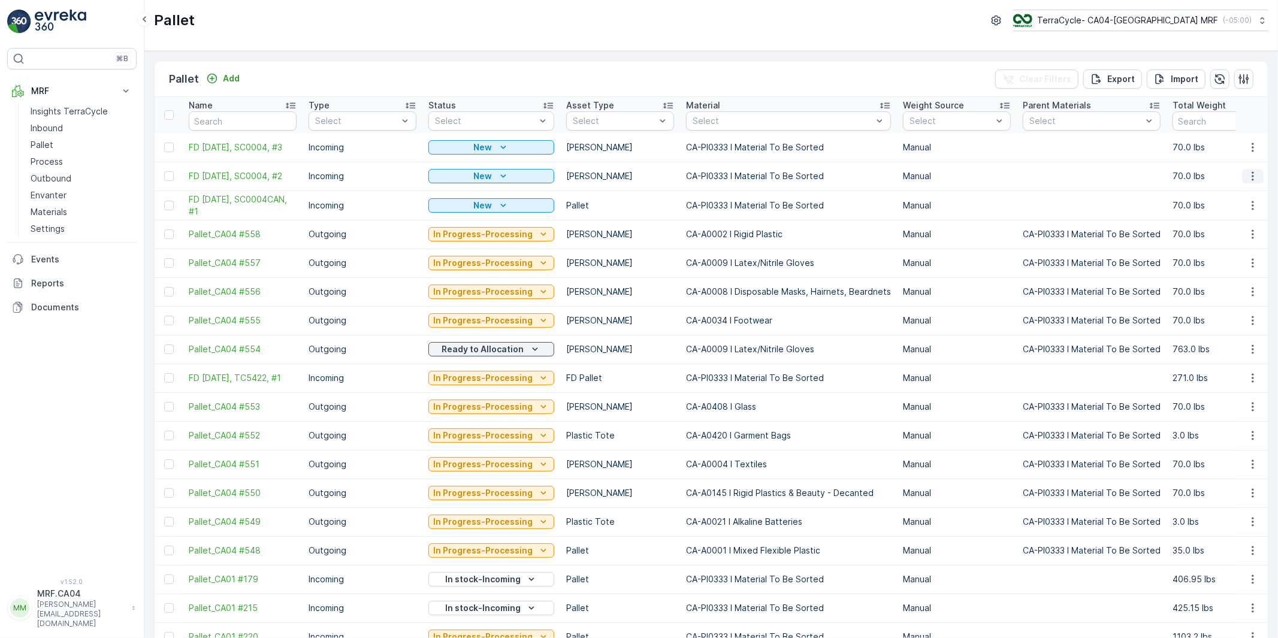
click at [1249, 174] on icon "button" at bounding box center [1253, 176] width 12 height 12
click at [1224, 211] on span "Edit Pallet" at bounding box center [1224, 211] width 41 height 12
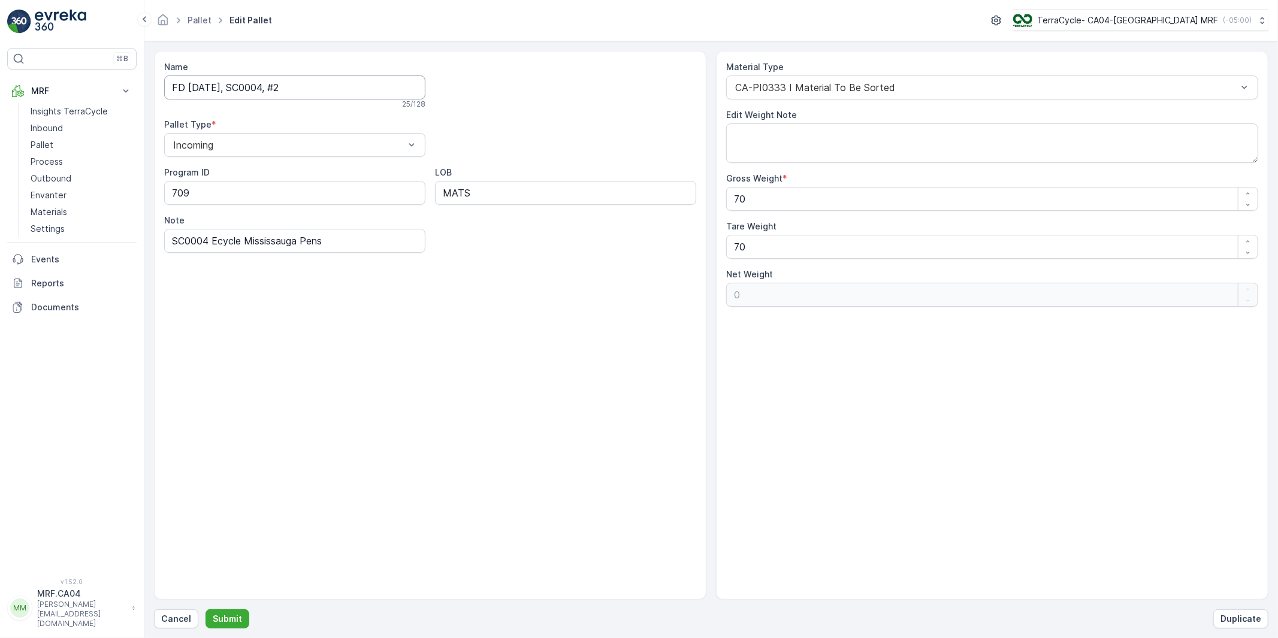
drag, startPoint x: 278, startPoint y: 90, endPoint x: 313, endPoint y: 90, distance: 34.7
click at [279, 90] on input "FD [DATE], SC0004, #2" at bounding box center [294, 87] width 261 height 24
type input "FD [DATE], SC0004CAN, #2"
click at [367, 409] on div "Name FD [DATE], SC0004CAN, #2 Checking availability... 28 / 128 Pallet Type * I…" at bounding box center [430, 325] width 552 height 549
click at [232, 617] on p "Submit" at bounding box center [227, 619] width 29 height 12
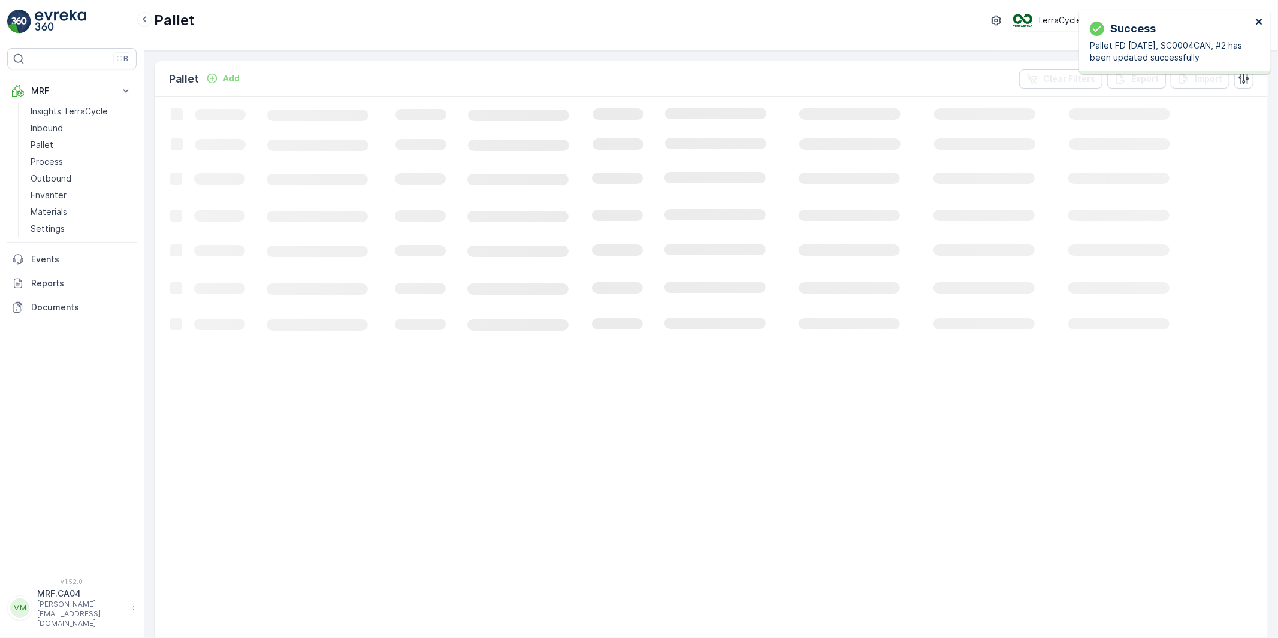
click at [1258, 22] on icon "close" at bounding box center [1259, 22] width 6 height 6
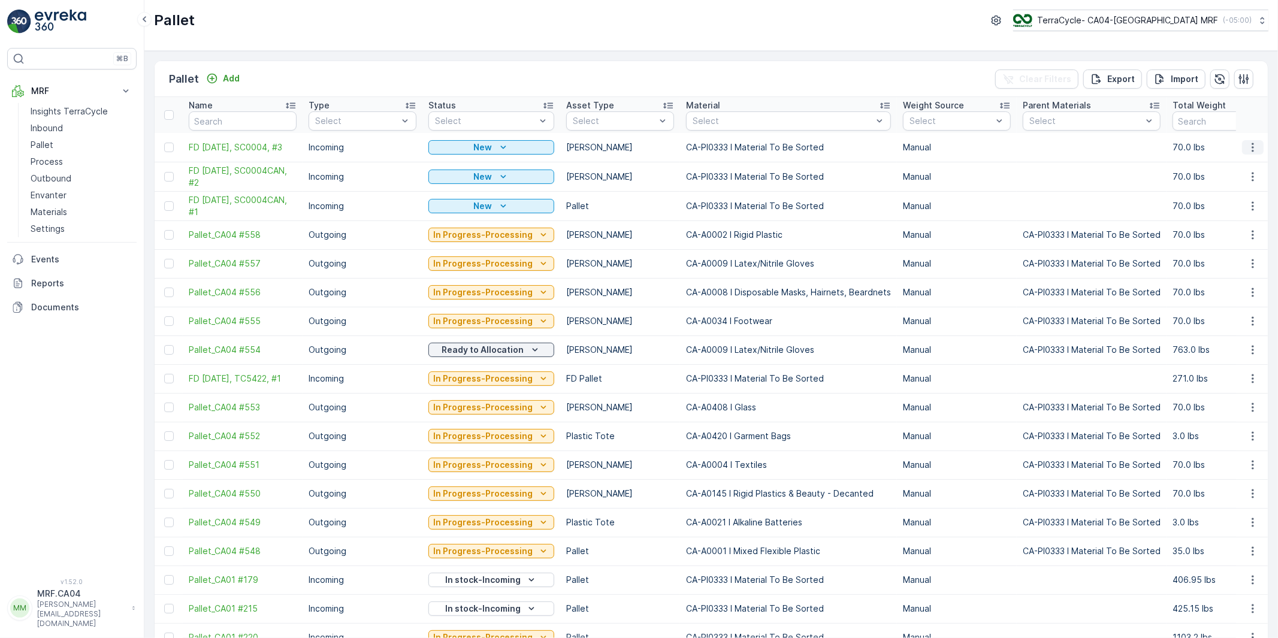
click at [1253, 144] on icon "button" at bounding box center [1253, 147] width 12 height 12
click at [1218, 182] on span "Edit Pallet" at bounding box center [1224, 182] width 41 height 12
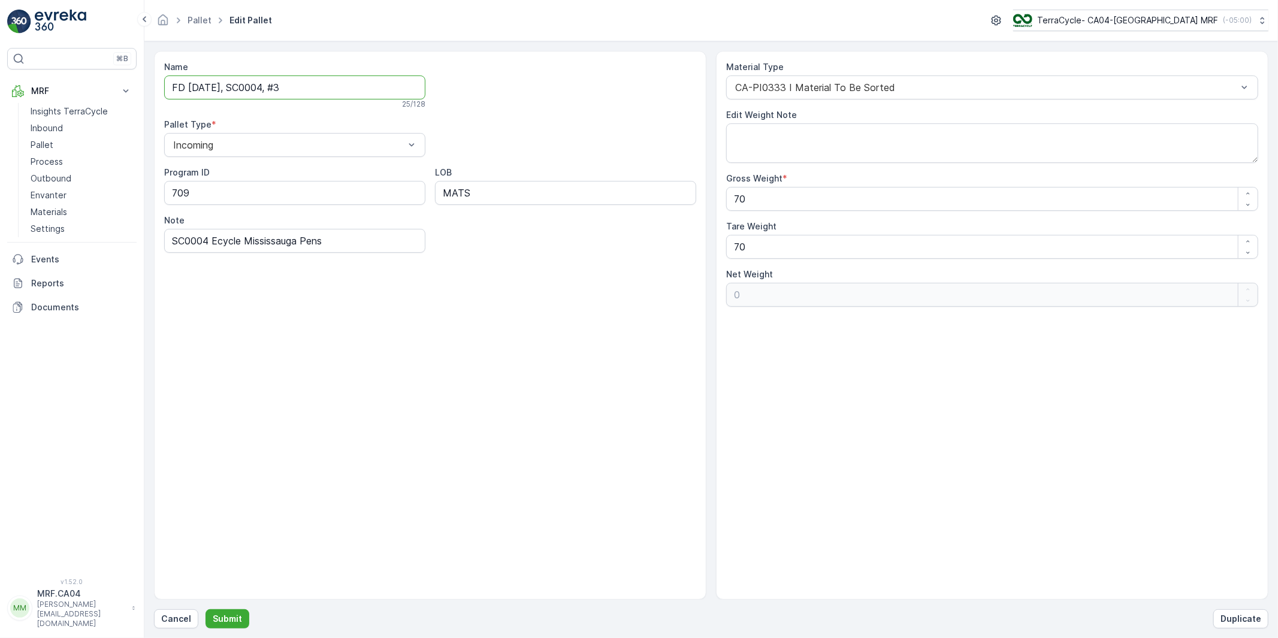
click at [280, 86] on input "FD [DATE], SC0004, #3" at bounding box center [294, 87] width 261 height 24
type input "FD [DATE], SC0004CAN, #3"
click at [236, 614] on p "Submit" at bounding box center [227, 619] width 29 height 12
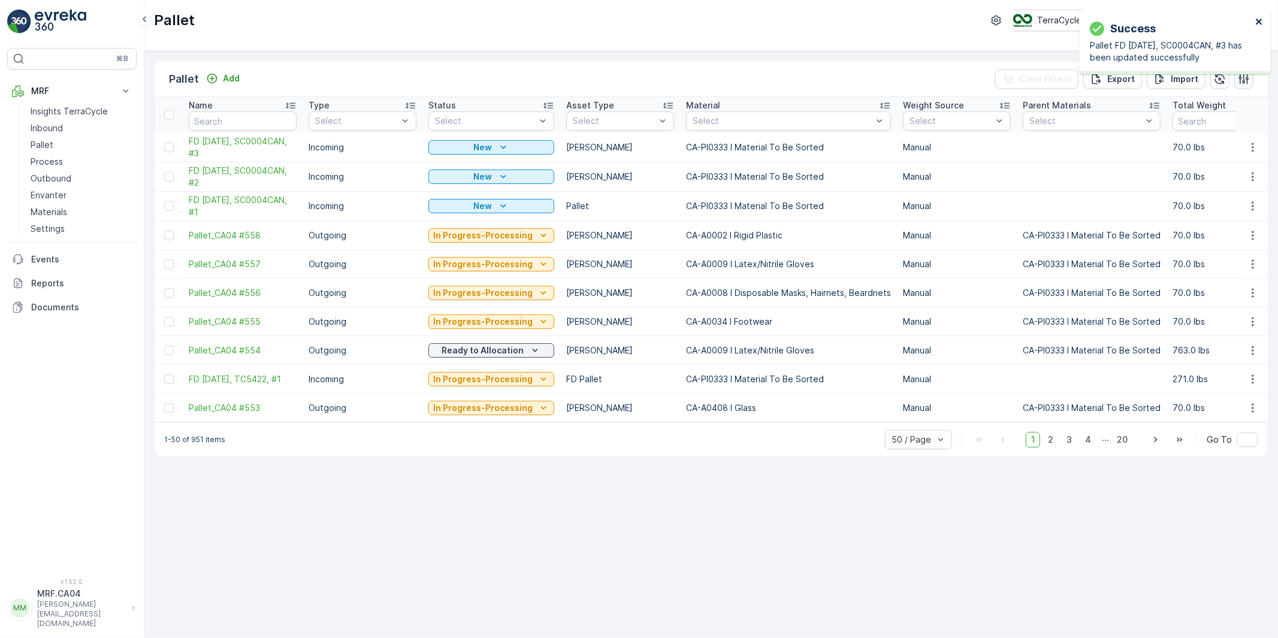
drag, startPoint x: 1261, startPoint y: 19, endPoint x: 1241, endPoint y: 75, distance: 60.1
click at [1260, 19] on icon "close" at bounding box center [1259, 22] width 8 height 10
click at [1253, 145] on icon "button" at bounding box center [1253, 147] width 12 height 12
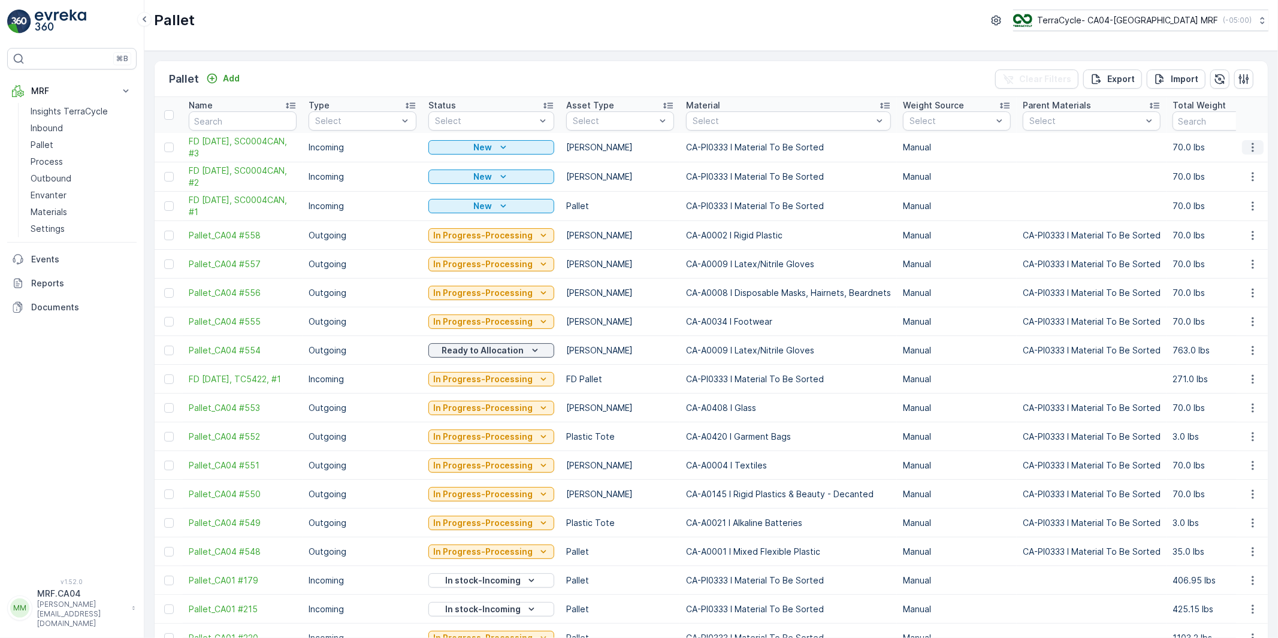
click at [1249, 149] on icon "button" at bounding box center [1253, 147] width 12 height 12
click at [1229, 197] on span "Duplicate Pallet" at bounding box center [1236, 199] width 64 height 12
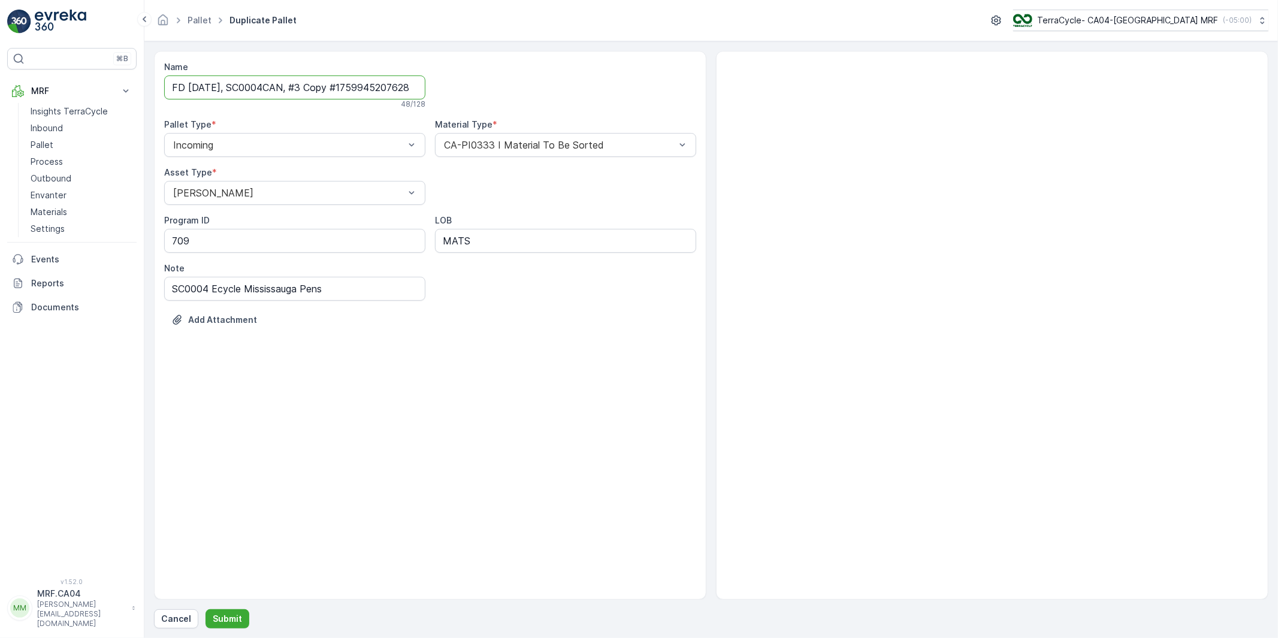
scroll to position [0, 15]
drag, startPoint x: 314, startPoint y: 89, endPoint x: 468, endPoint y: 86, distance: 154.6
click at [468, 86] on div "Name FD [DATE], SC0004CAN, #3 Copy #1759945207628 48 / 128 Pallet Type * Incomi…" at bounding box center [430, 202] width 532 height 283
type input "FD [DATE], SC0004CAN, #4"
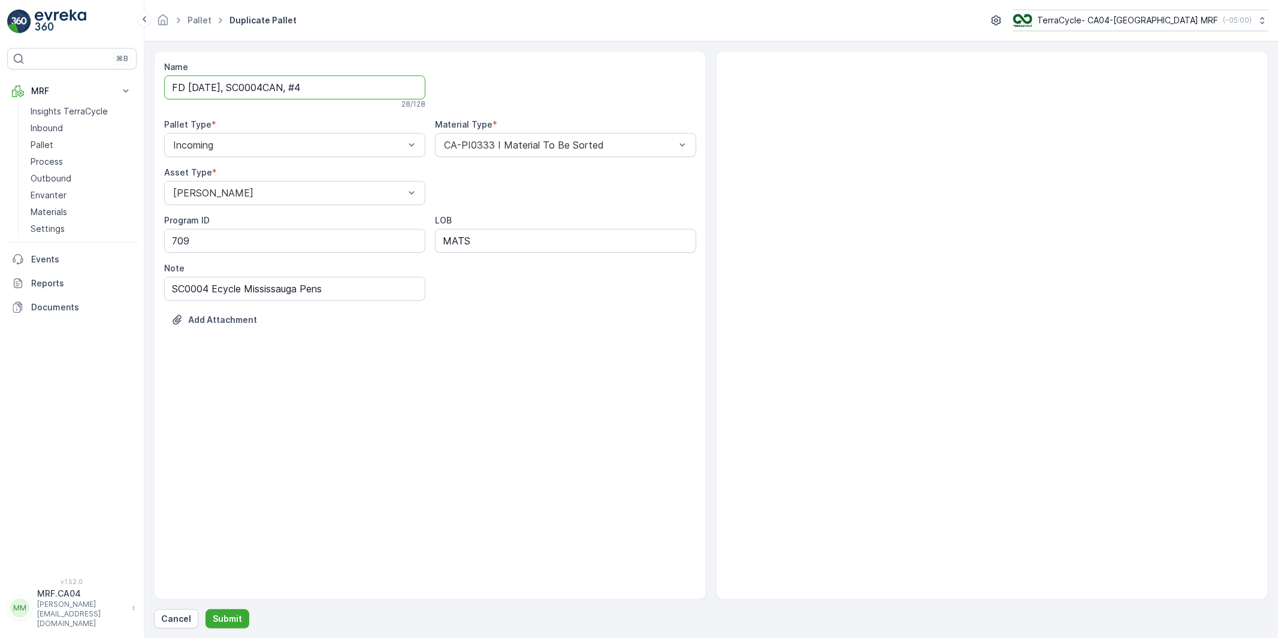
click at [477, 322] on div "Add Attachment" at bounding box center [430, 327] width 532 height 34
click at [231, 615] on p "Submit" at bounding box center [227, 619] width 29 height 12
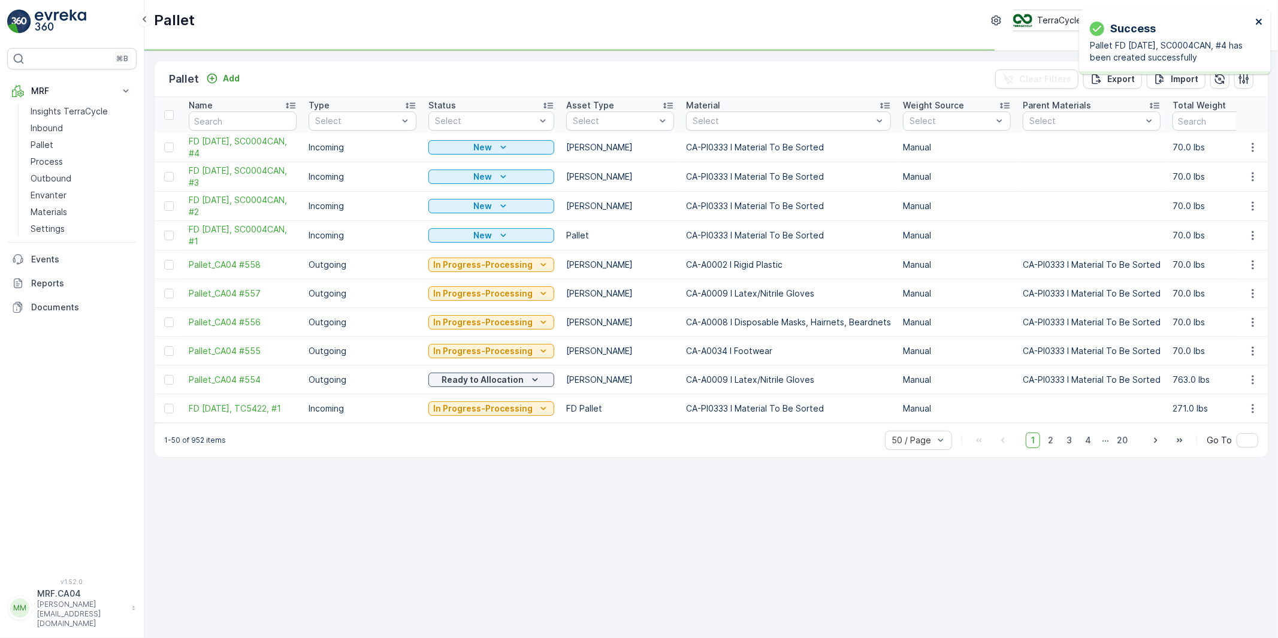
click at [1257, 20] on icon "close" at bounding box center [1259, 22] width 6 height 6
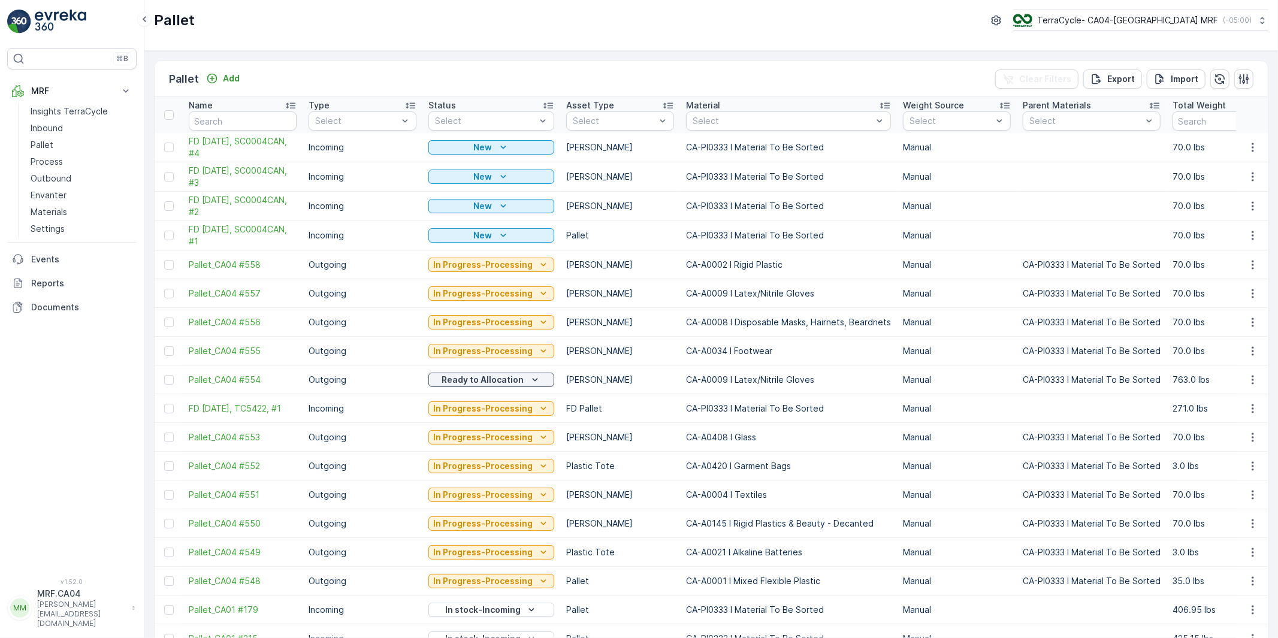
click at [1251, 146] on icon "button" at bounding box center [1253, 147] width 12 height 12
click at [1224, 200] on span "Duplicate Pallet" at bounding box center [1236, 199] width 64 height 12
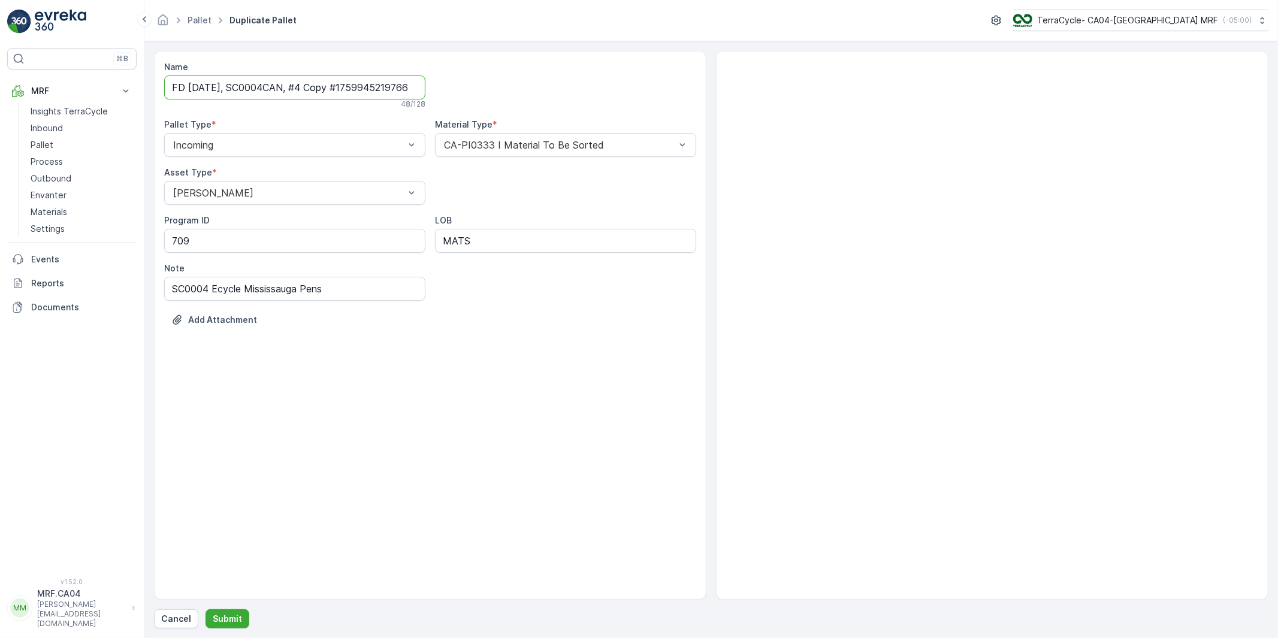
scroll to position [0, 14]
drag, startPoint x: 312, startPoint y: 87, endPoint x: 496, endPoint y: 92, distance: 184.0
click at [495, 88] on div "Name FD [DATE], SC0004CAN, #4 Copy #1759945219766 48 / 128 Pallet Type * Incomi…" at bounding box center [430, 202] width 532 height 283
type input "FD [DATE], SC0004CAN, #5"
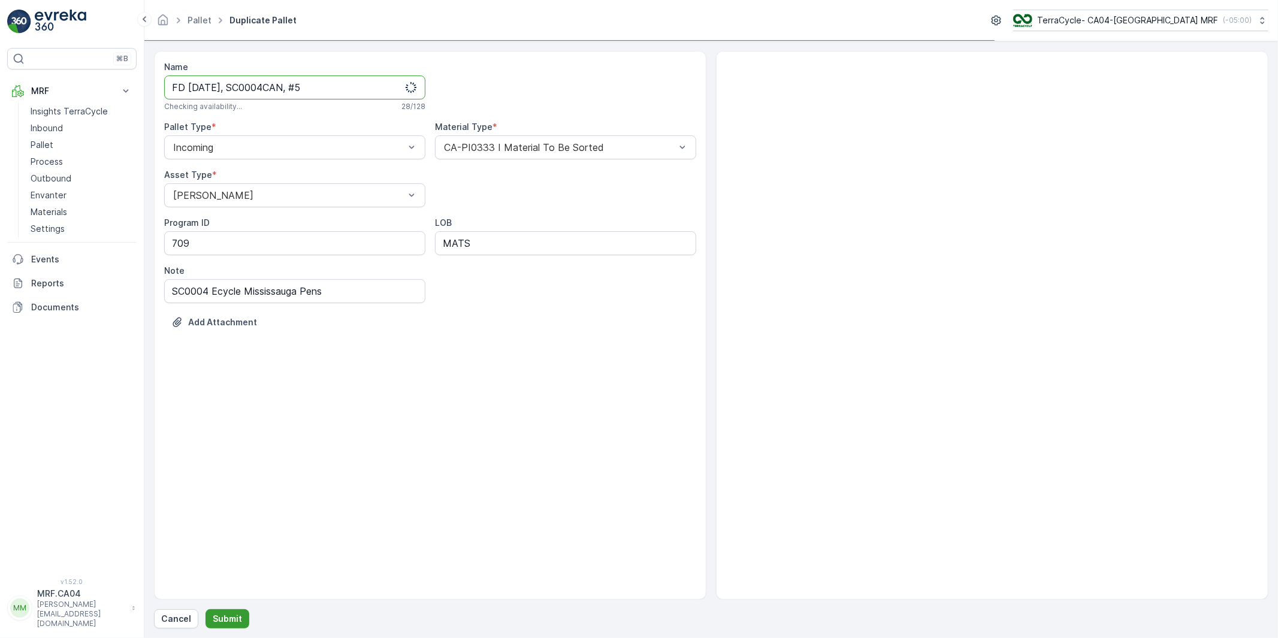
click at [226, 618] on p "Submit" at bounding box center [227, 619] width 29 height 12
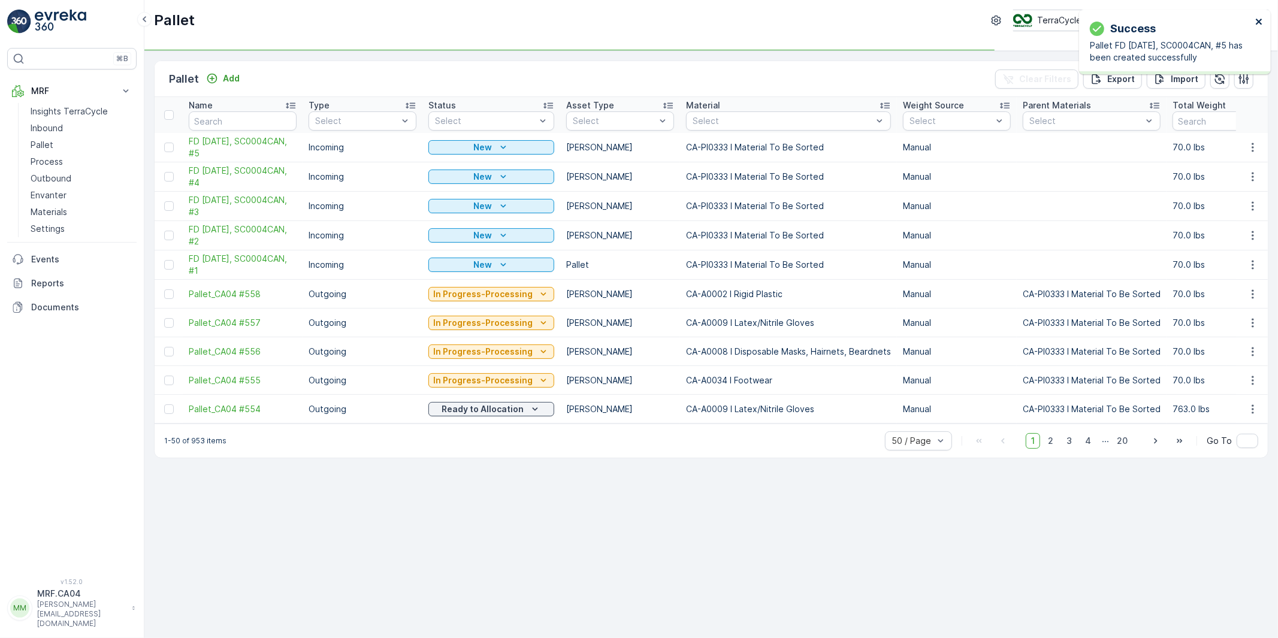
click at [1258, 20] on icon "close" at bounding box center [1259, 22] width 6 height 6
click at [1254, 145] on icon "button" at bounding box center [1253, 147] width 12 height 12
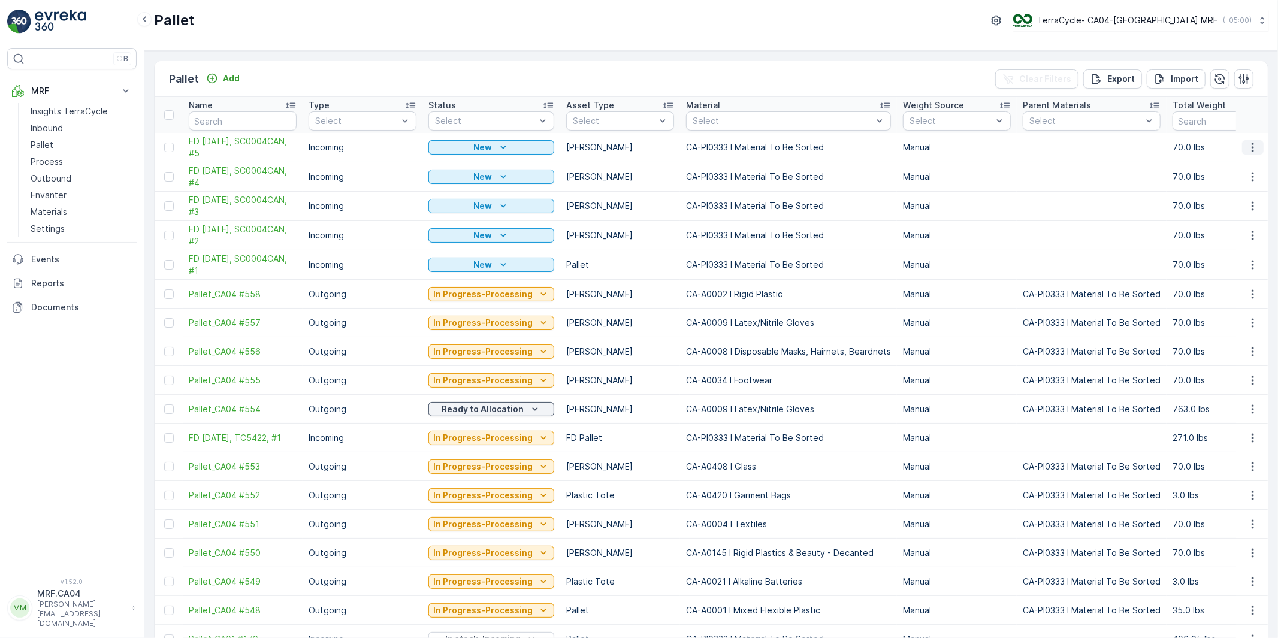
click at [1250, 148] on icon "button" at bounding box center [1253, 147] width 12 height 12
click at [1223, 194] on span "Duplicate Pallet" at bounding box center [1236, 199] width 64 height 12
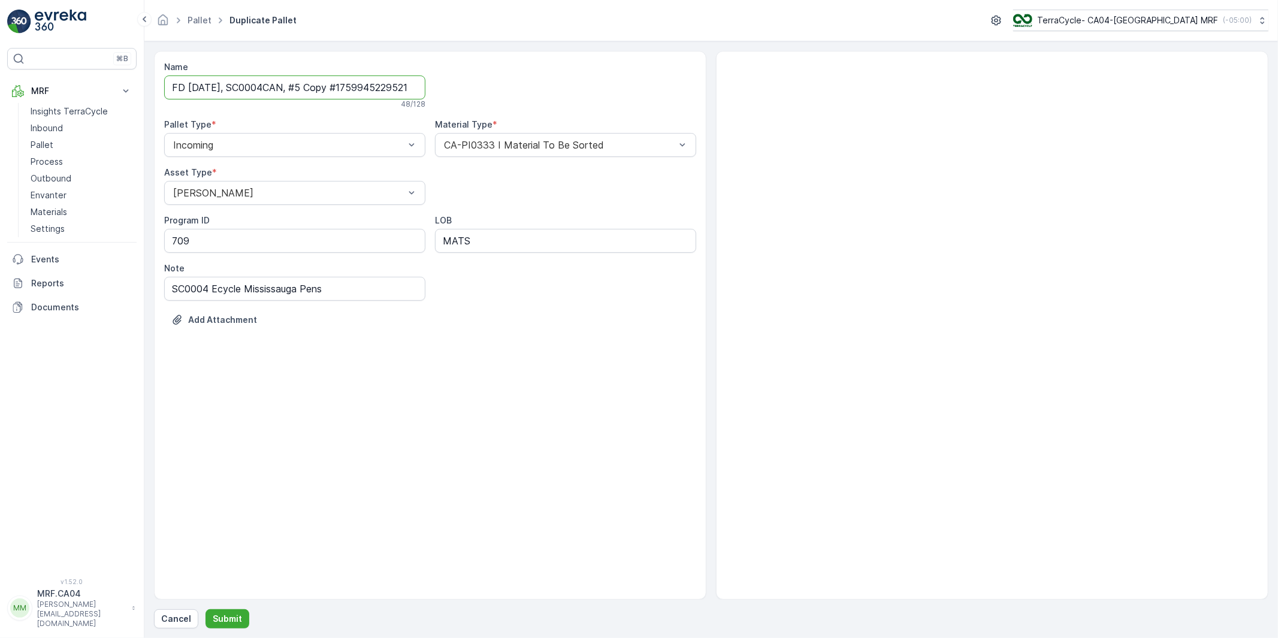
scroll to position [0, 14]
drag, startPoint x: 310, startPoint y: 90, endPoint x: 477, endPoint y: 94, distance: 166.6
click at [477, 92] on div "Name FD [DATE], SC0004CAN, #5 Copy #1759945229521 48 / 128 Pallet Type * Incomi…" at bounding box center [430, 202] width 532 height 283
type input "FD [DATE], SC0004CAN, #6"
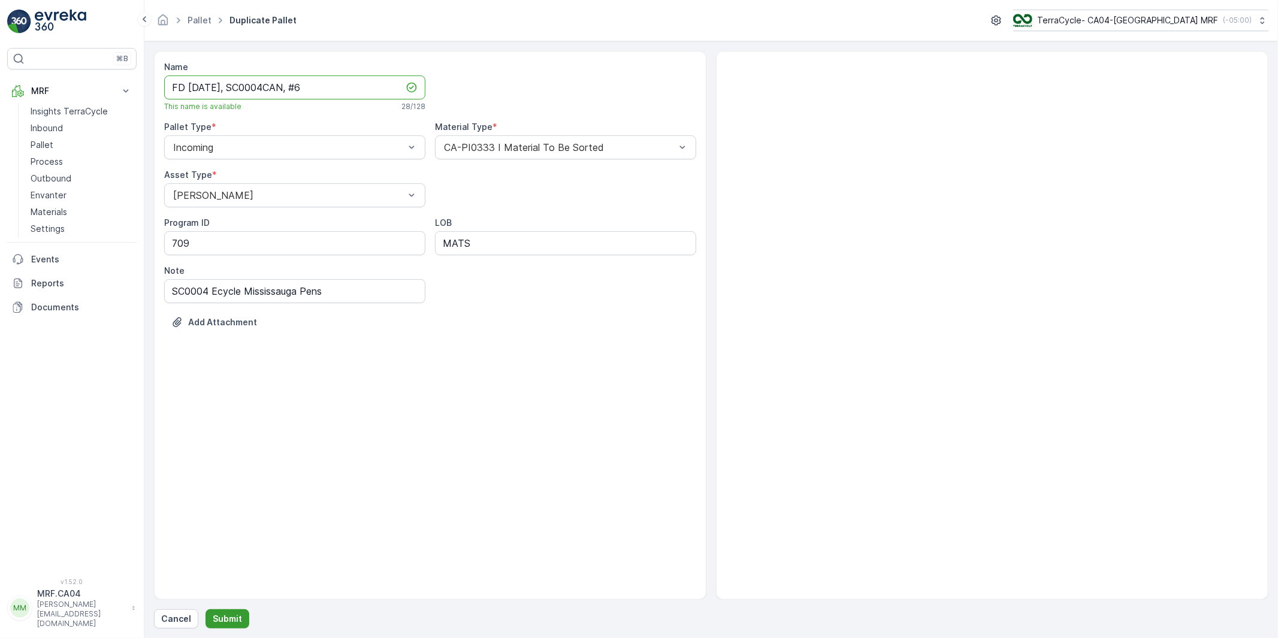
click at [231, 615] on p "Submit" at bounding box center [227, 619] width 29 height 12
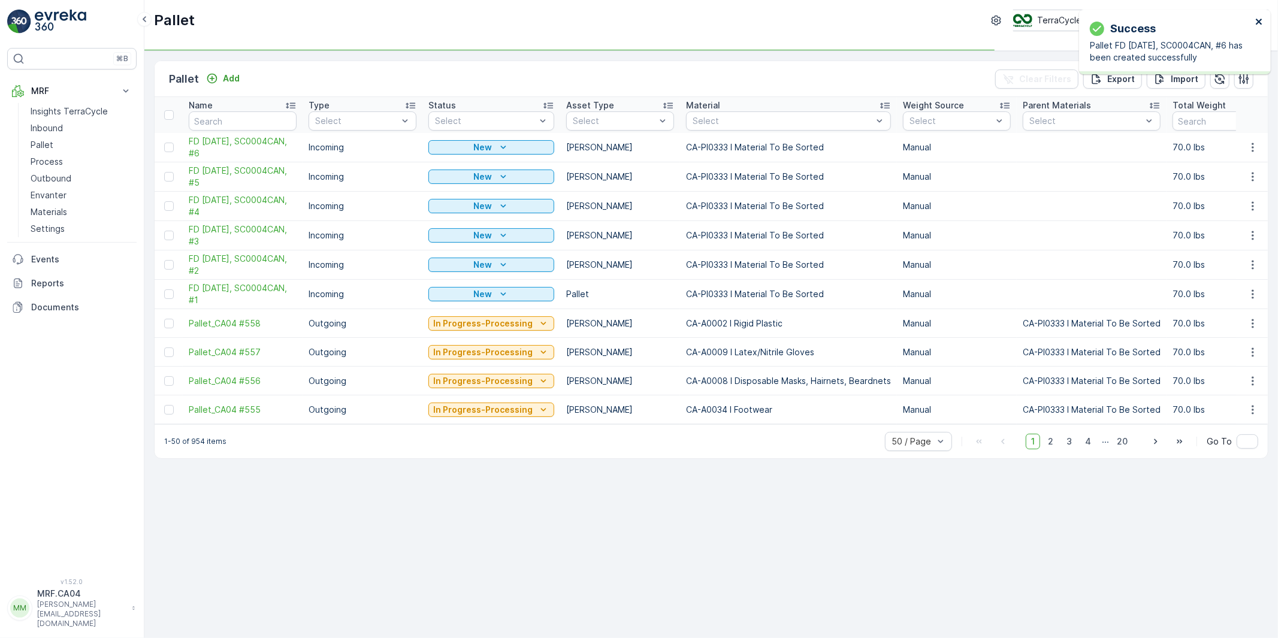
click at [1255, 18] on icon "close" at bounding box center [1259, 22] width 8 height 10
click at [1252, 144] on icon "button" at bounding box center [1253, 147] width 2 height 9
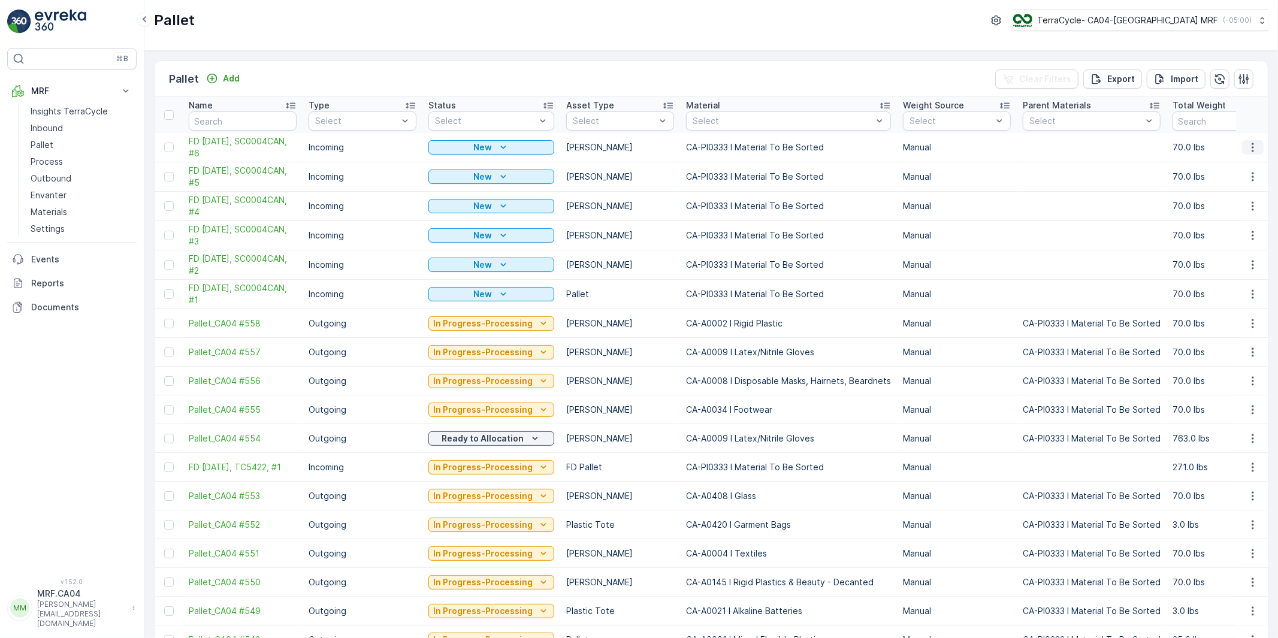
click at [1247, 149] on icon "button" at bounding box center [1253, 147] width 12 height 12
click at [1232, 197] on span "Duplicate Pallet" at bounding box center [1236, 199] width 64 height 12
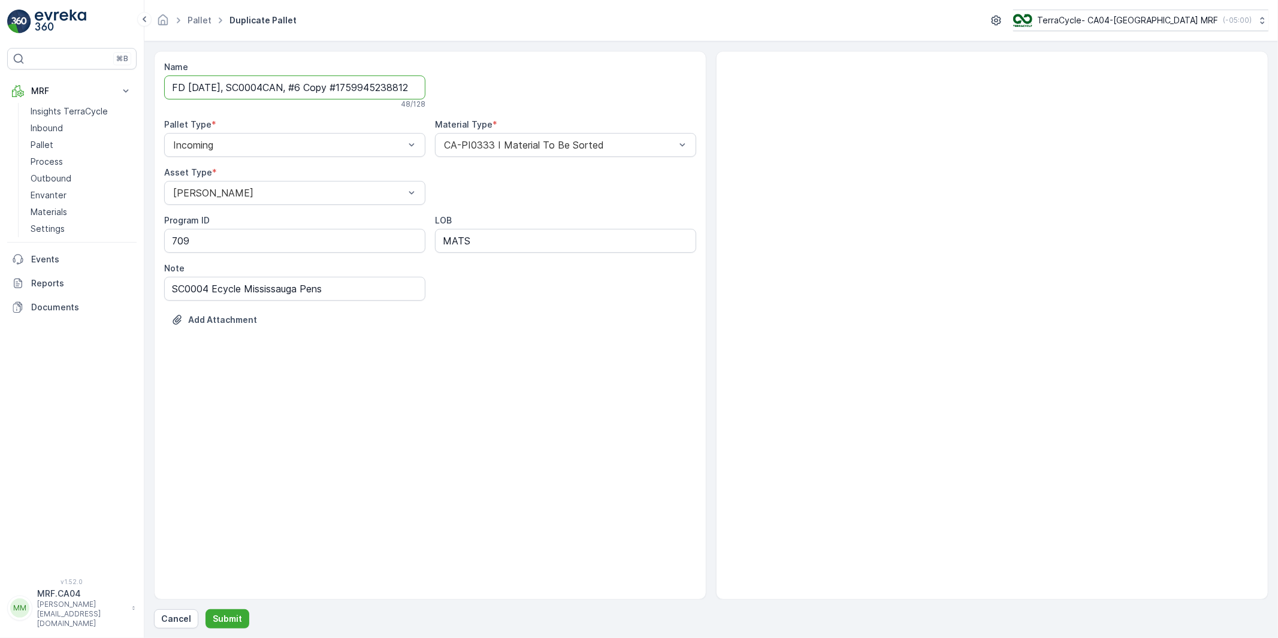
scroll to position [0, 14]
drag, startPoint x: 315, startPoint y: 88, endPoint x: 551, endPoint y: 103, distance: 236.5
click at [551, 98] on div "Name FD [DATE], SC0004CAN, #6 Copy #1759945238812 48 / 128 Pallet Type * Incomi…" at bounding box center [430, 202] width 532 height 283
type input "FD [DATE], SC0004CAN, #7"
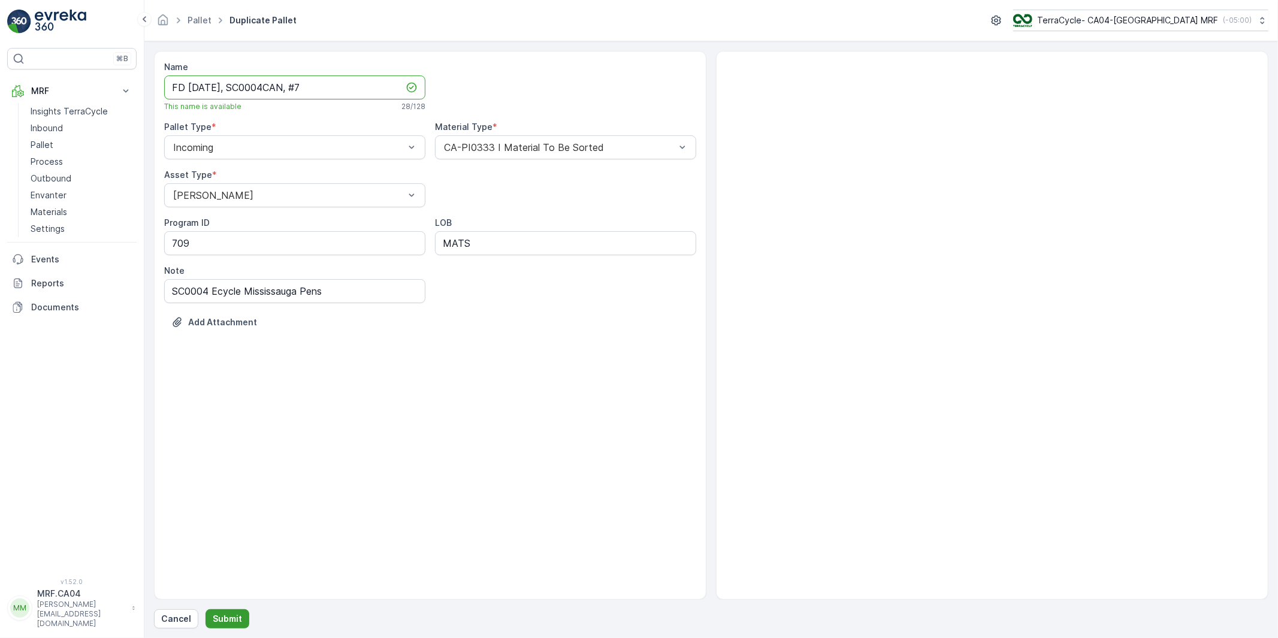
click at [235, 620] on p "Submit" at bounding box center [227, 619] width 29 height 12
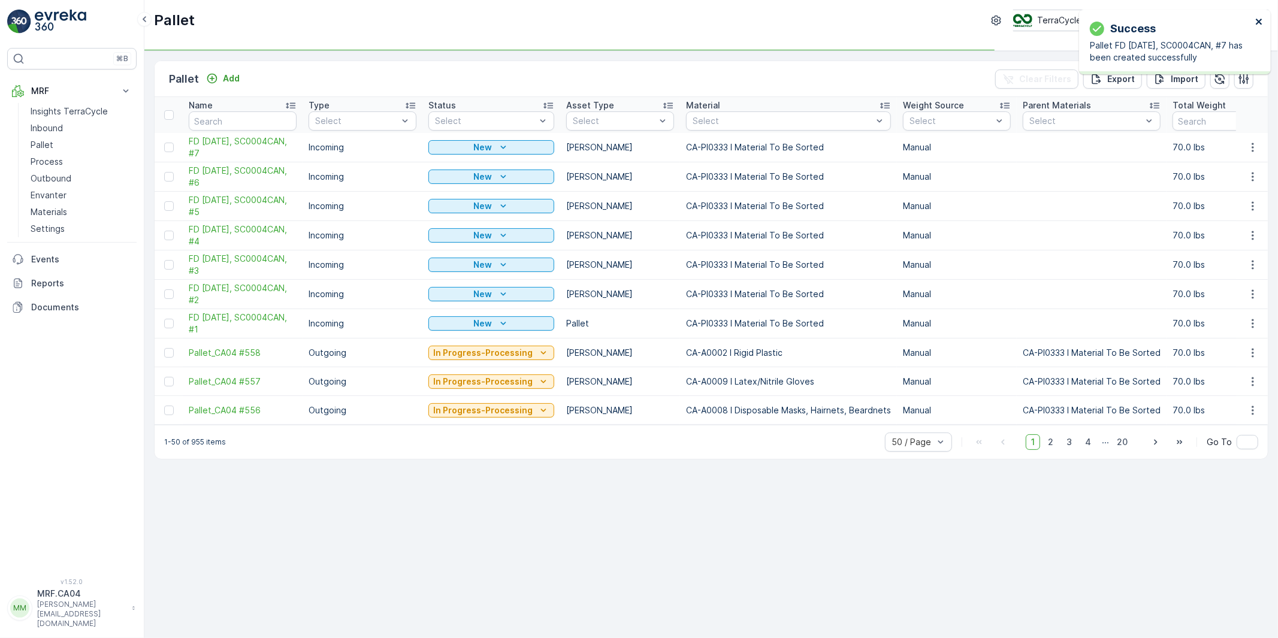
click at [1260, 20] on icon "close" at bounding box center [1259, 22] width 6 height 6
click at [1253, 145] on icon "button" at bounding box center [1253, 147] width 12 height 12
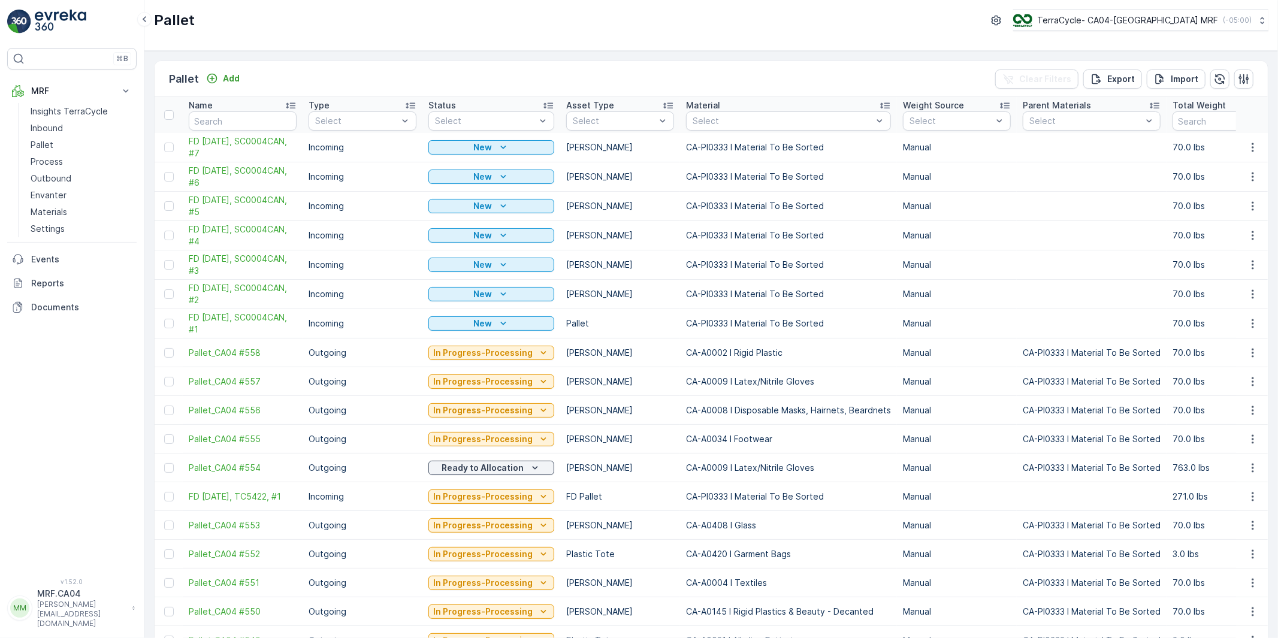
click at [1214, 198] on td "70.0 lbs" at bounding box center [1226, 206] width 120 height 29
click at [1247, 144] on icon "button" at bounding box center [1253, 147] width 12 height 12
click at [1226, 197] on span "Duplicate Pallet" at bounding box center [1236, 199] width 64 height 12
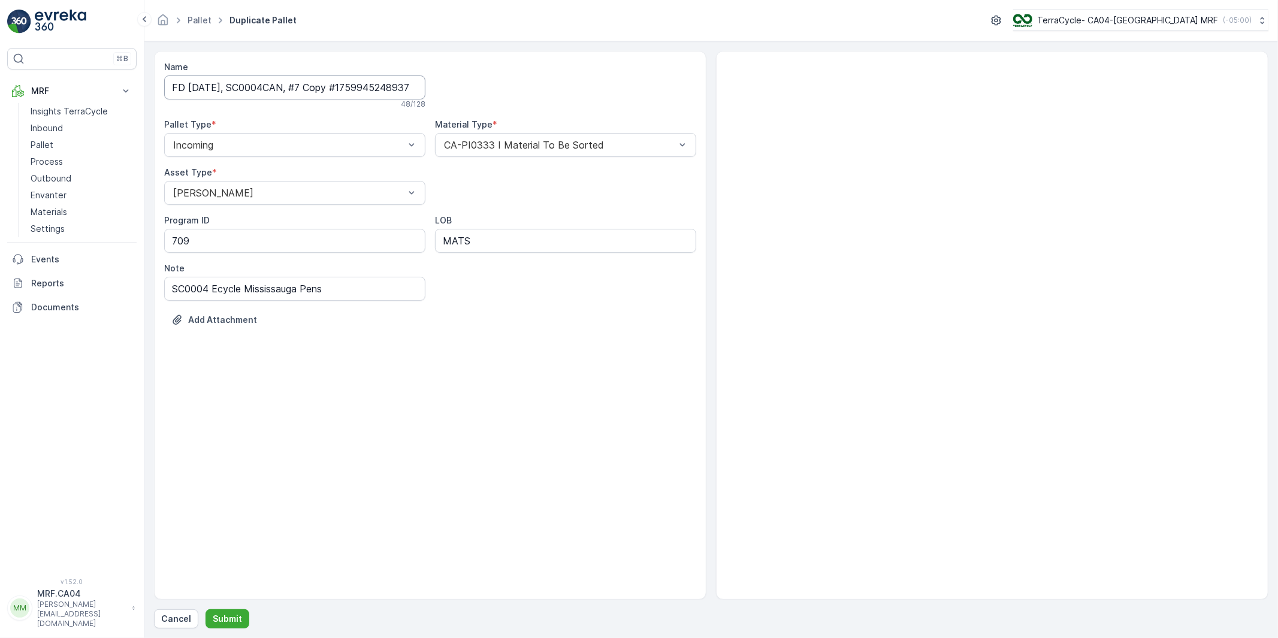
scroll to position [0, 15]
drag, startPoint x: 313, startPoint y: 87, endPoint x: 575, endPoint y: 105, distance: 262.5
click at [570, 89] on div "Name FD [DATE], SC0004CAN, #7 Copy #1759945248937 48 / 128 Pallet Type * Incomi…" at bounding box center [430, 202] width 532 height 283
type input "FD [DATE], SC0004CAN, #8"
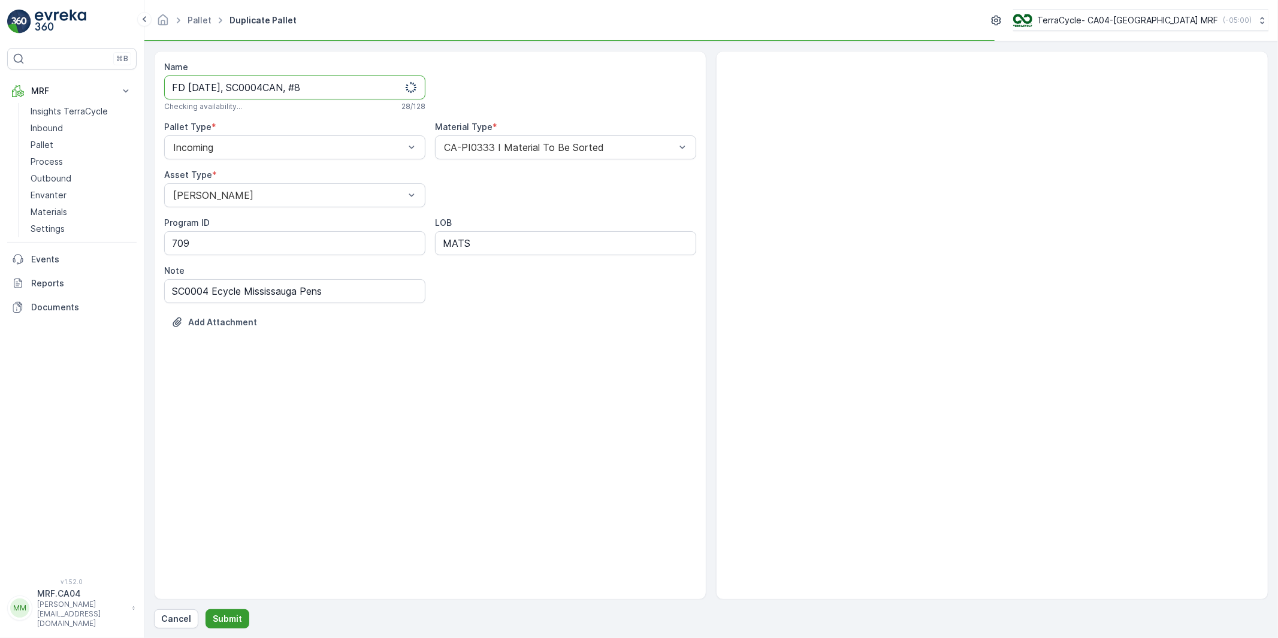
click at [225, 616] on p "Submit" at bounding box center [227, 619] width 29 height 12
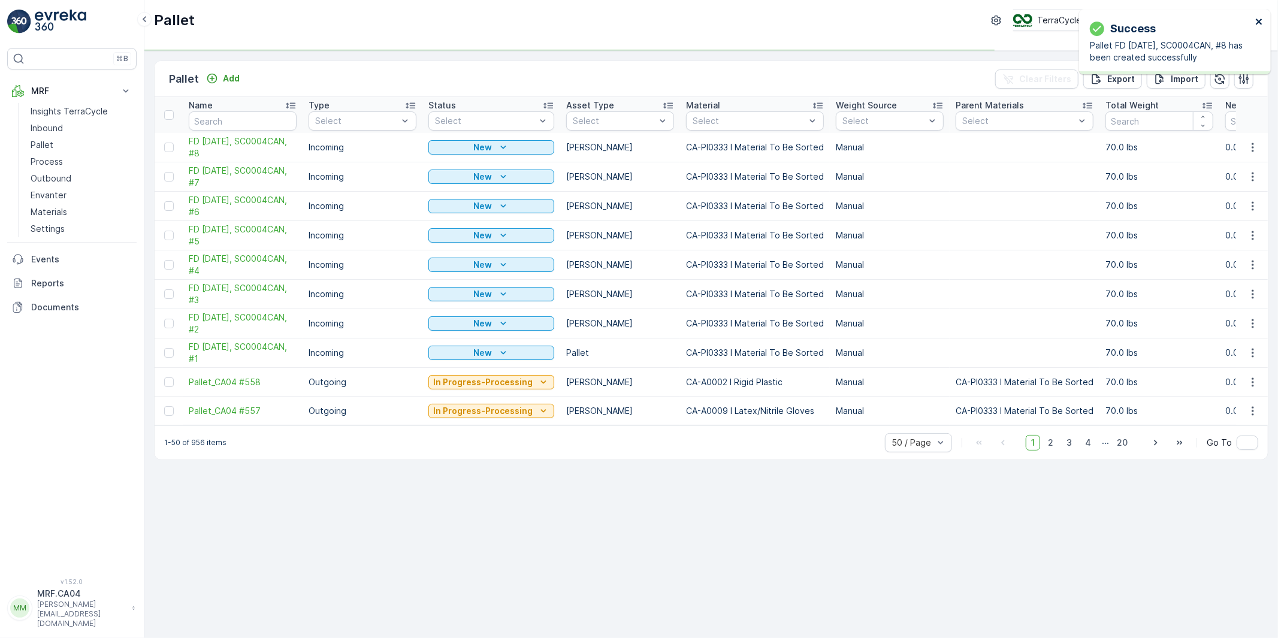
click at [1259, 22] on icon "close" at bounding box center [1259, 22] width 6 height 6
click at [1250, 146] on icon "button" at bounding box center [1253, 147] width 12 height 12
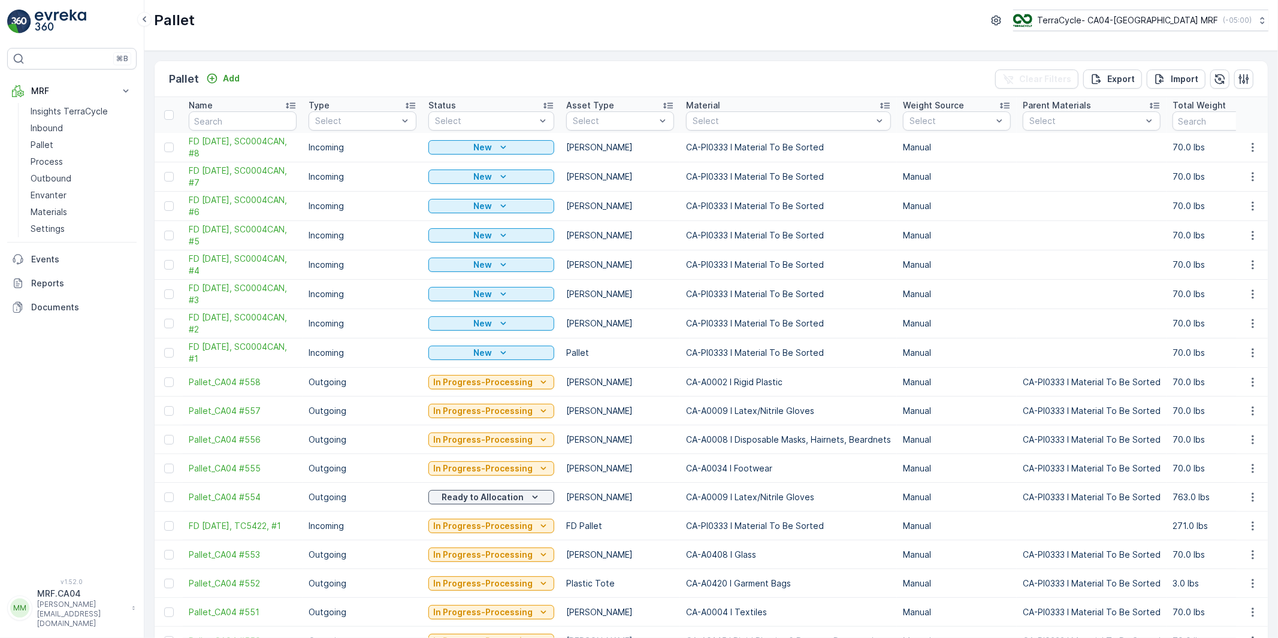
click at [1223, 201] on p "70.0 lbs" at bounding box center [1226, 206] width 108 height 12
click at [1249, 146] on icon "button" at bounding box center [1253, 147] width 12 height 12
click at [1237, 199] on span "Duplicate Pallet" at bounding box center [1236, 199] width 64 height 12
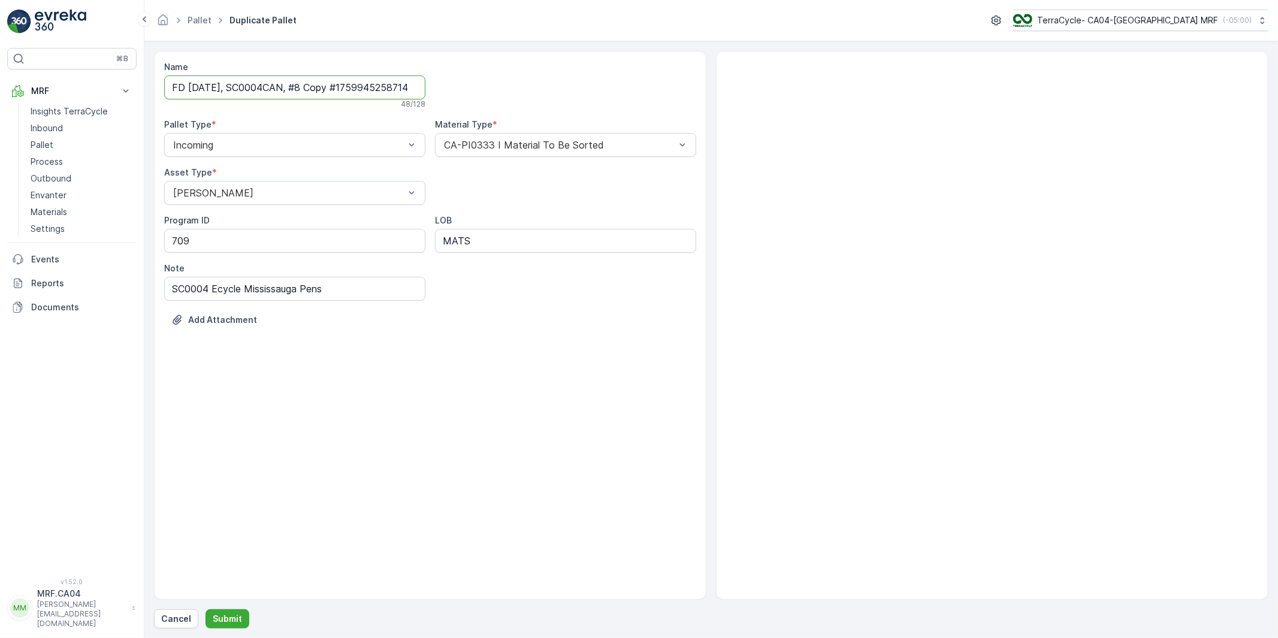
scroll to position [0, 14]
drag, startPoint x: 373, startPoint y: 87, endPoint x: 530, endPoint y: 91, distance: 157.0
click at [530, 91] on div "Name FD [DATE], SC0004CAN, #8 Copy #1759945258714 48 / 128 Pallet Type * Incomi…" at bounding box center [430, 202] width 532 height 283
type input "FD [DATE], SC0004CAN, #9"
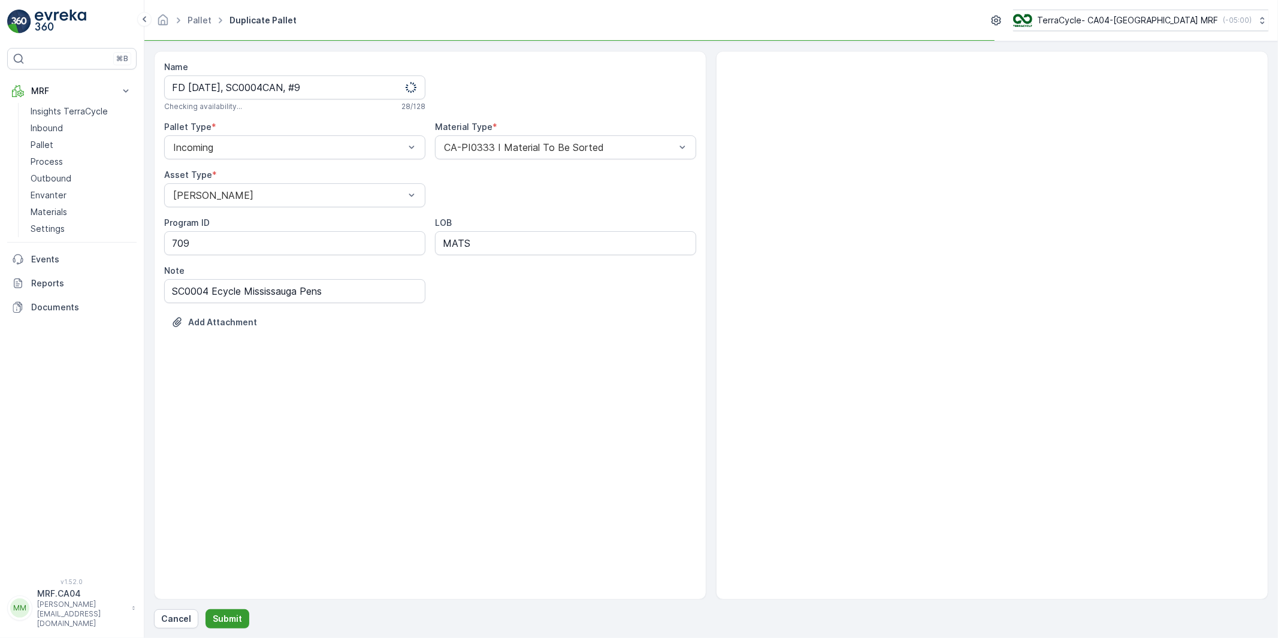
click at [226, 618] on p "Submit" at bounding box center [227, 619] width 29 height 12
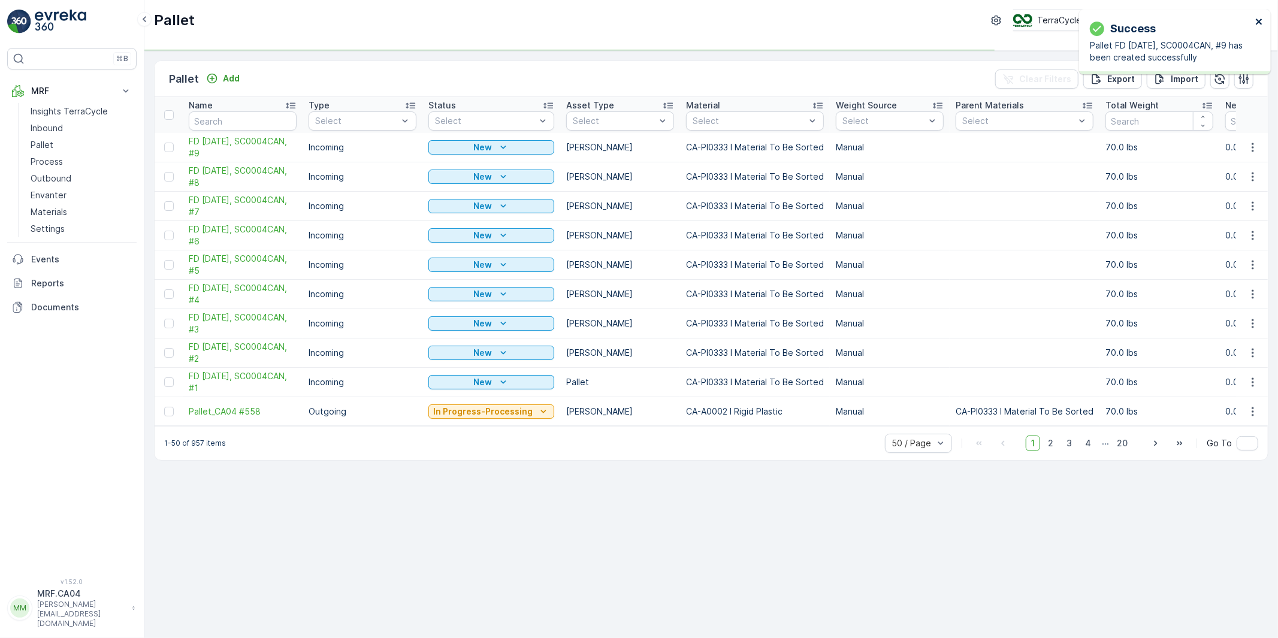
click at [1259, 19] on icon "close" at bounding box center [1259, 22] width 8 height 10
click at [1254, 145] on icon "button" at bounding box center [1253, 147] width 12 height 12
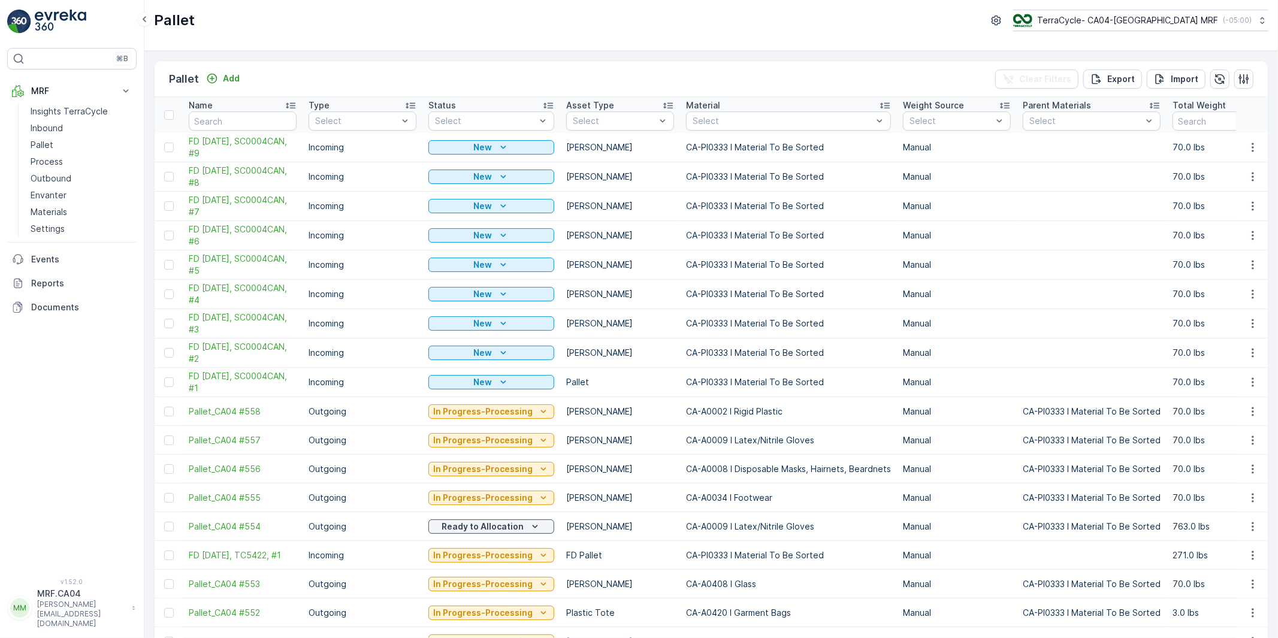
click at [1220, 194] on td "70.0 lbs" at bounding box center [1226, 206] width 120 height 29
drag, startPoint x: 1244, startPoint y: 141, endPoint x: 1248, endPoint y: 152, distance: 11.4
click at [1247, 141] on icon "button" at bounding box center [1253, 147] width 12 height 12
click at [1219, 195] on span "Duplicate Pallet" at bounding box center [1236, 199] width 64 height 12
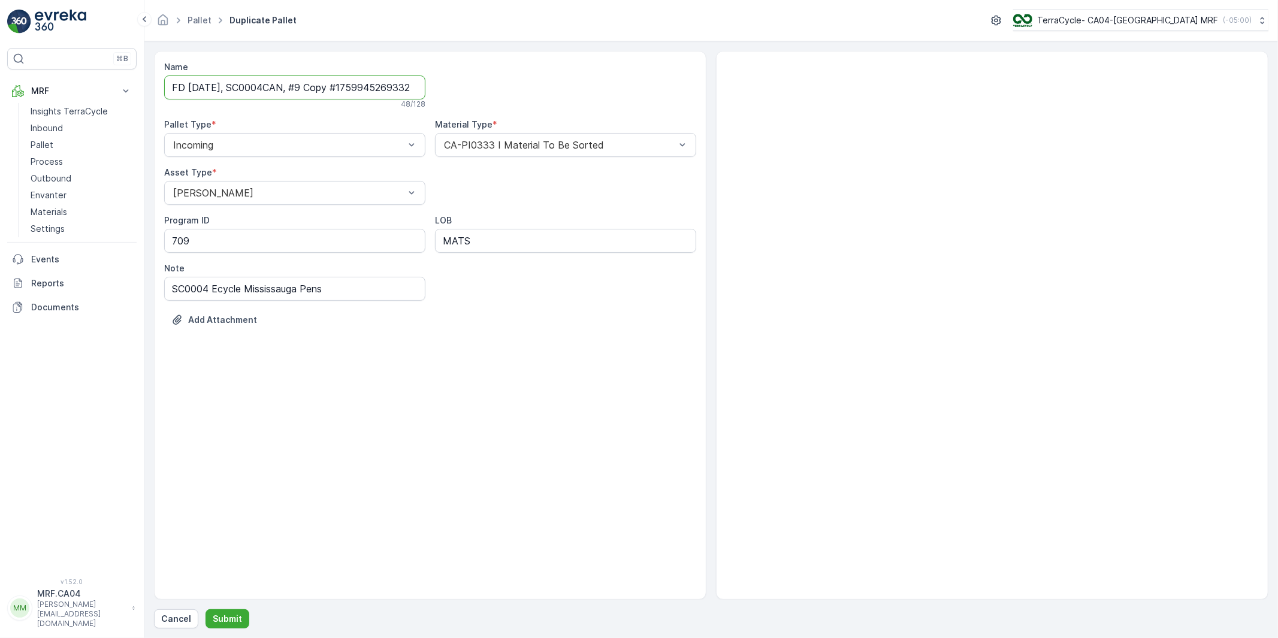
scroll to position [0, 16]
drag, startPoint x: 324, startPoint y: 85, endPoint x: 542, endPoint y: 75, distance: 218.3
click at [542, 75] on div "Name FD [DATE], SC0004CAN, #9 Copy #1759945269332 48 / 128 Pallet Type * Incomi…" at bounding box center [430, 202] width 532 height 283
type input "FD [DATE], SC0004CAN, #10"
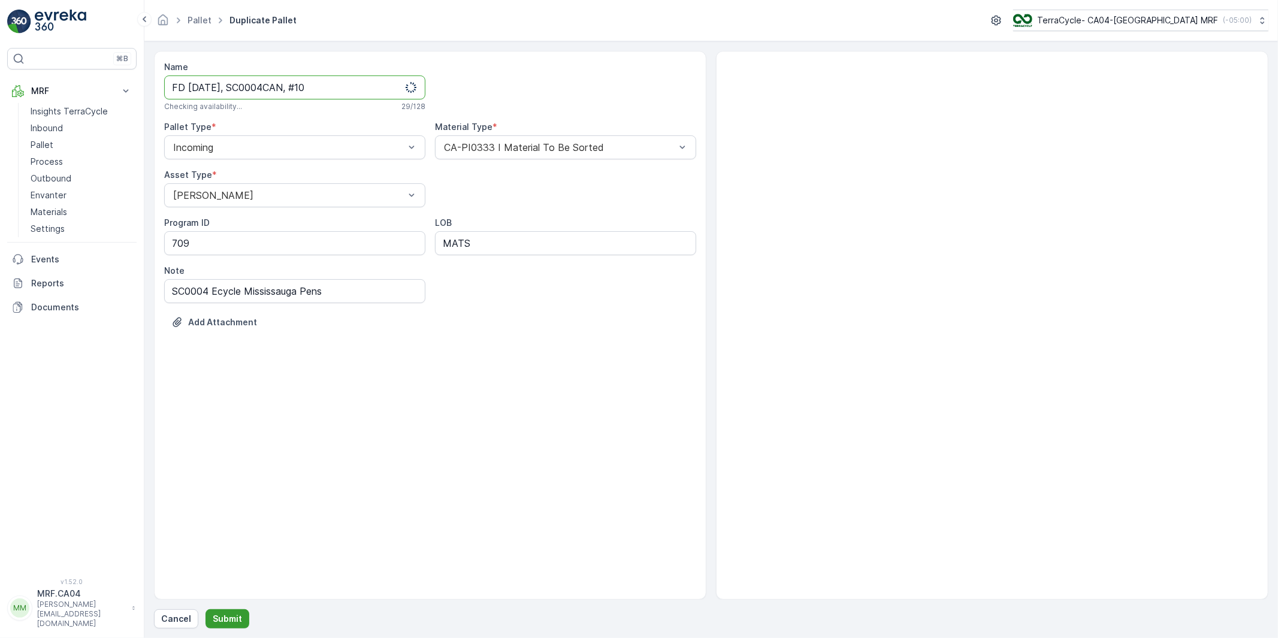
click at [230, 621] on p "Submit" at bounding box center [227, 619] width 29 height 12
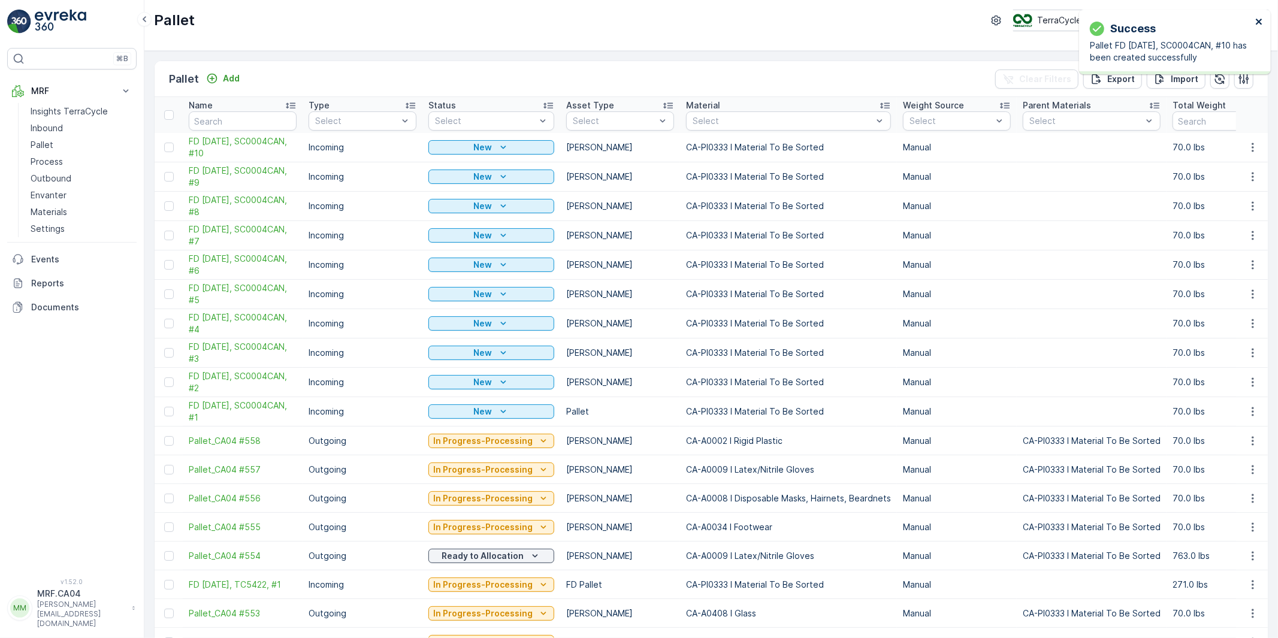
drag, startPoint x: 1261, startPoint y: 17, endPoint x: 1217, endPoint y: 28, distance: 45.0
click at [1261, 17] on icon "close" at bounding box center [1259, 22] width 8 height 10
click at [1252, 147] on icon "button" at bounding box center [1253, 147] width 2 height 9
click at [1230, 199] on span "Duplicate Pallet" at bounding box center [1236, 199] width 64 height 12
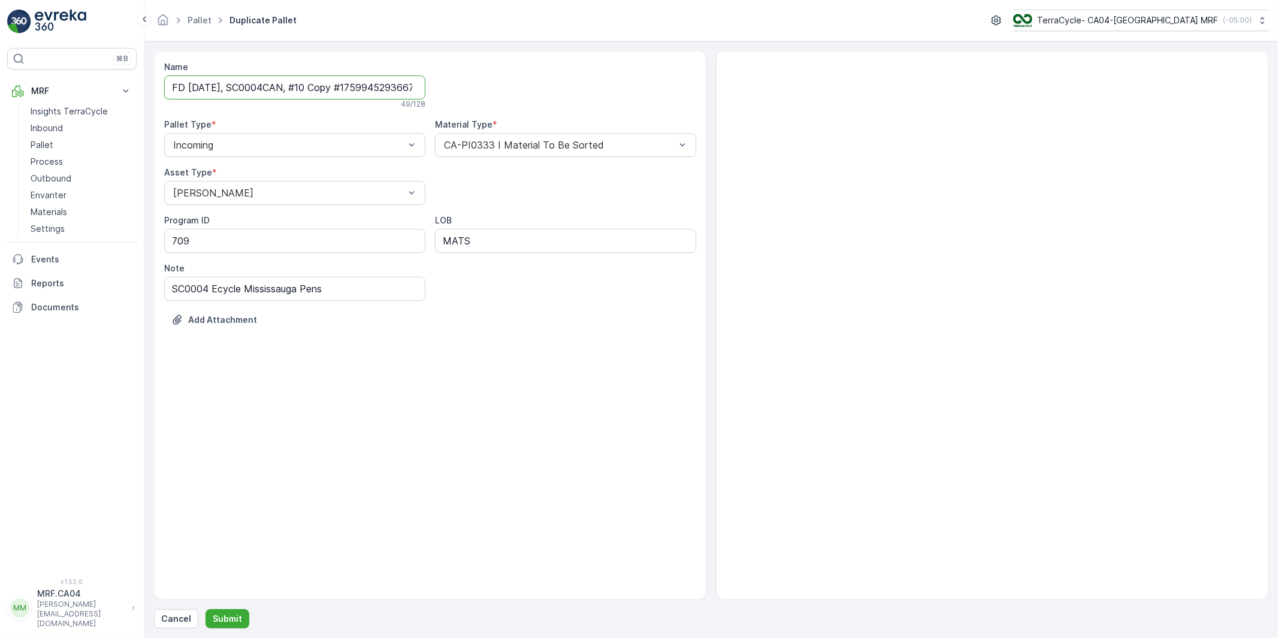
scroll to position [0, 20]
drag, startPoint x: 318, startPoint y: 87, endPoint x: 558, endPoint y: 120, distance: 242.5
click at [554, 93] on div "Name FD [DATE], SC0004CAN, #10 Copy #1759945293667 49 / 128 Pallet Type * Incom…" at bounding box center [430, 202] width 532 height 283
type input "FD [DATE], SC0004CAN, #11"
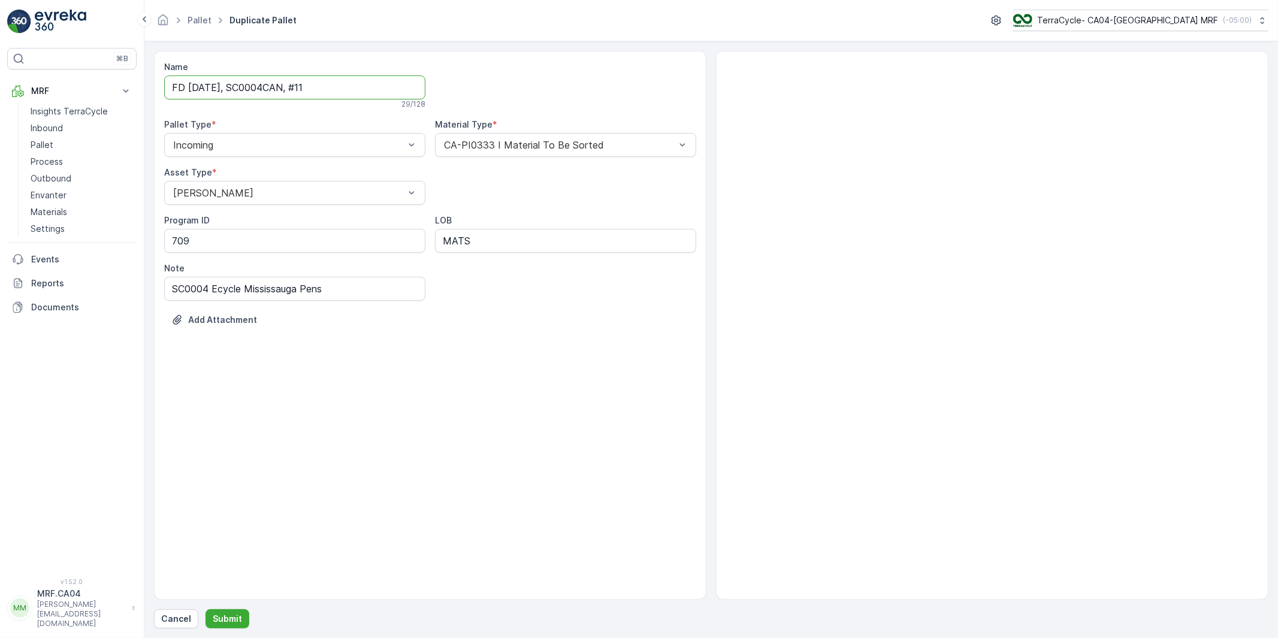
drag, startPoint x: 454, startPoint y: 448, endPoint x: 379, endPoint y: 577, distance: 148.7
click at [453, 452] on div "Name FD [DATE], SC0004CAN, #11 29 / 128 Pallet Type * Incoming Material Type * …" at bounding box center [430, 325] width 552 height 549
click at [228, 621] on p "Submit" at bounding box center [227, 619] width 29 height 12
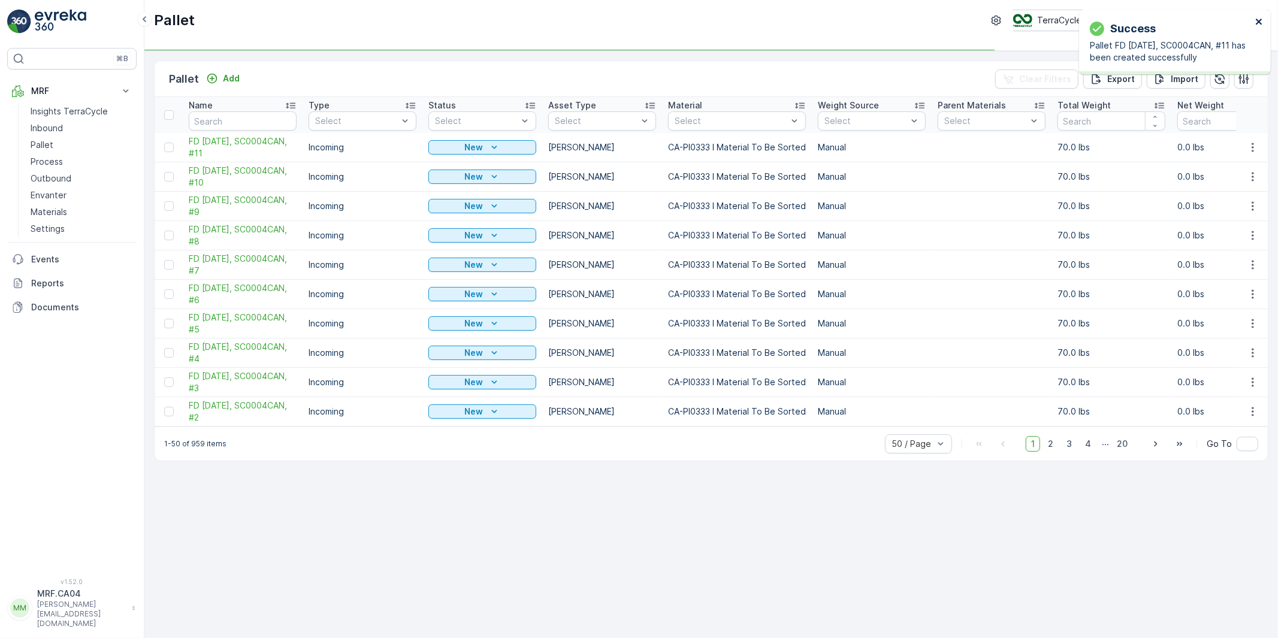
click at [1257, 20] on icon "close" at bounding box center [1259, 22] width 6 height 6
